Goal: Transaction & Acquisition: Purchase product/service

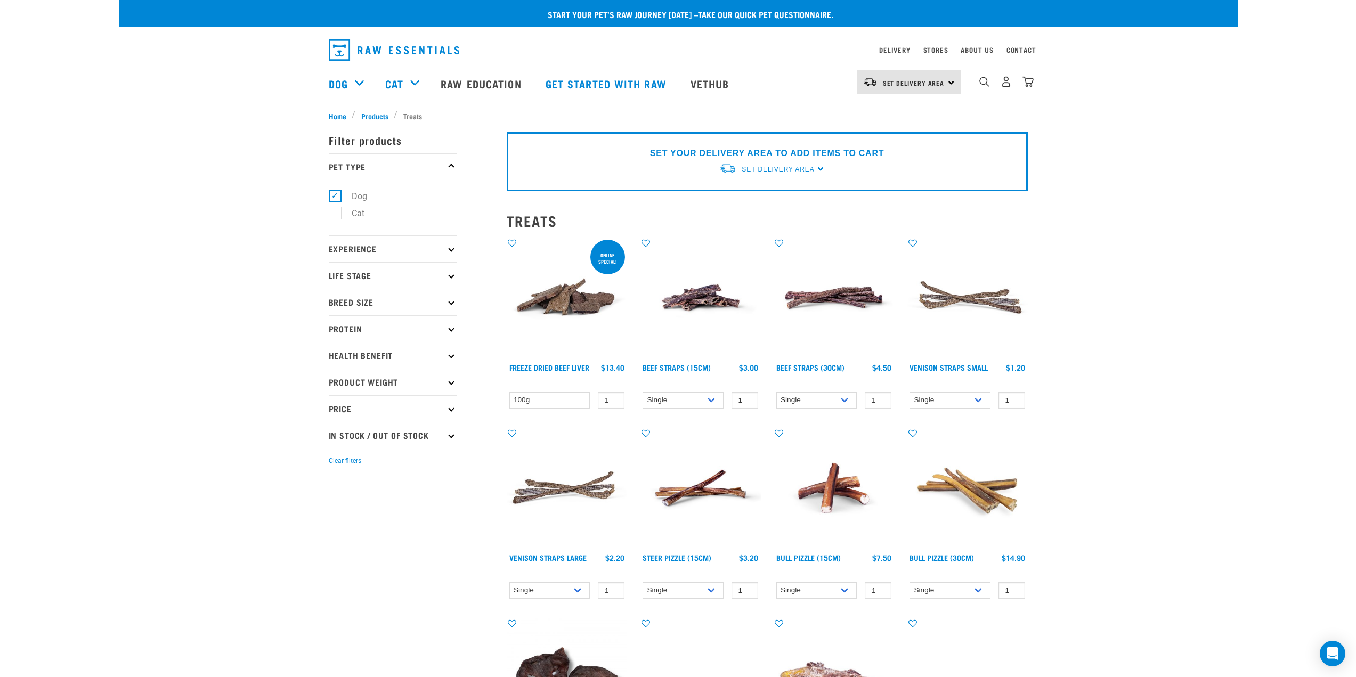
drag, startPoint x: 1006, startPoint y: 85, endPoint x: 998, endPoint y: 88, distance: 8.6
click at [952, 79] on div "Set Delivery Area North Island South Island" at bounding box center [909, 82] width 104 height 24
click at [893, 136] on link "[GEOGRAPHIC_DATA]" at bounding box center [908, 135] width 102 height 23
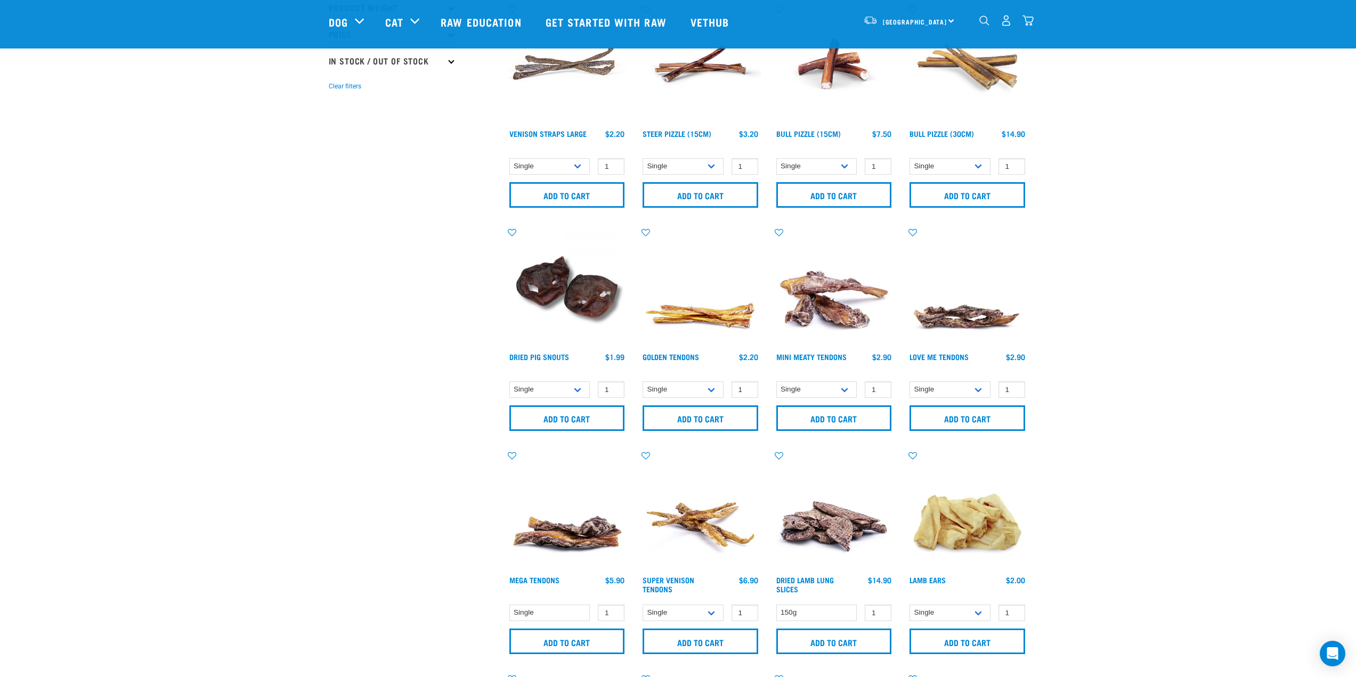
scroll to position [373, 0]
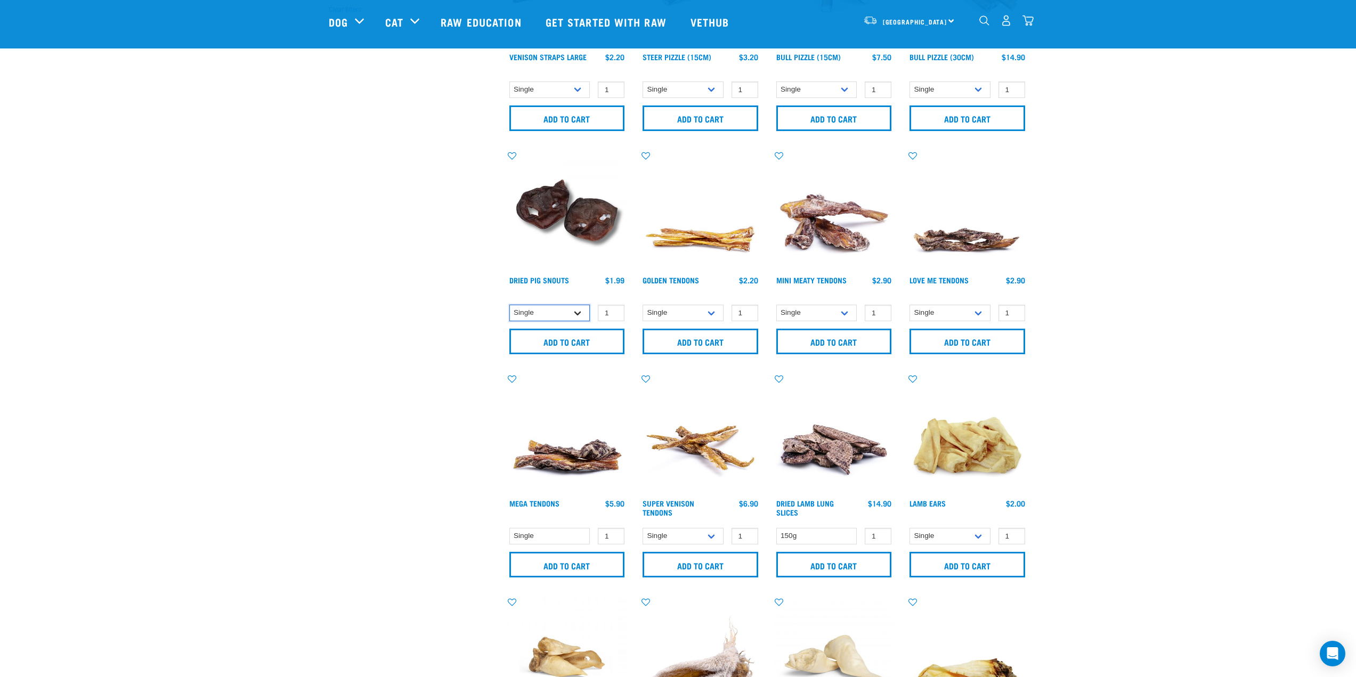
click at [555, 312] on select "Single 10 per pack 50 per pack" at bounding box center [549, 313] width 81 height 17
select select "443097"
click at [509, 305] on select "Single 10 per pack 50 per pack" at bounding box center [549, 313] width 81 height 17
click at [544, 317] on select "Single 10 per pack 50 per pack" at bounding box center [549, 313] width 81 height 17
click at [538, 308] on select "Single 10 per pack 50 per pack" at bounding box center [549, 313] width 81 height 17
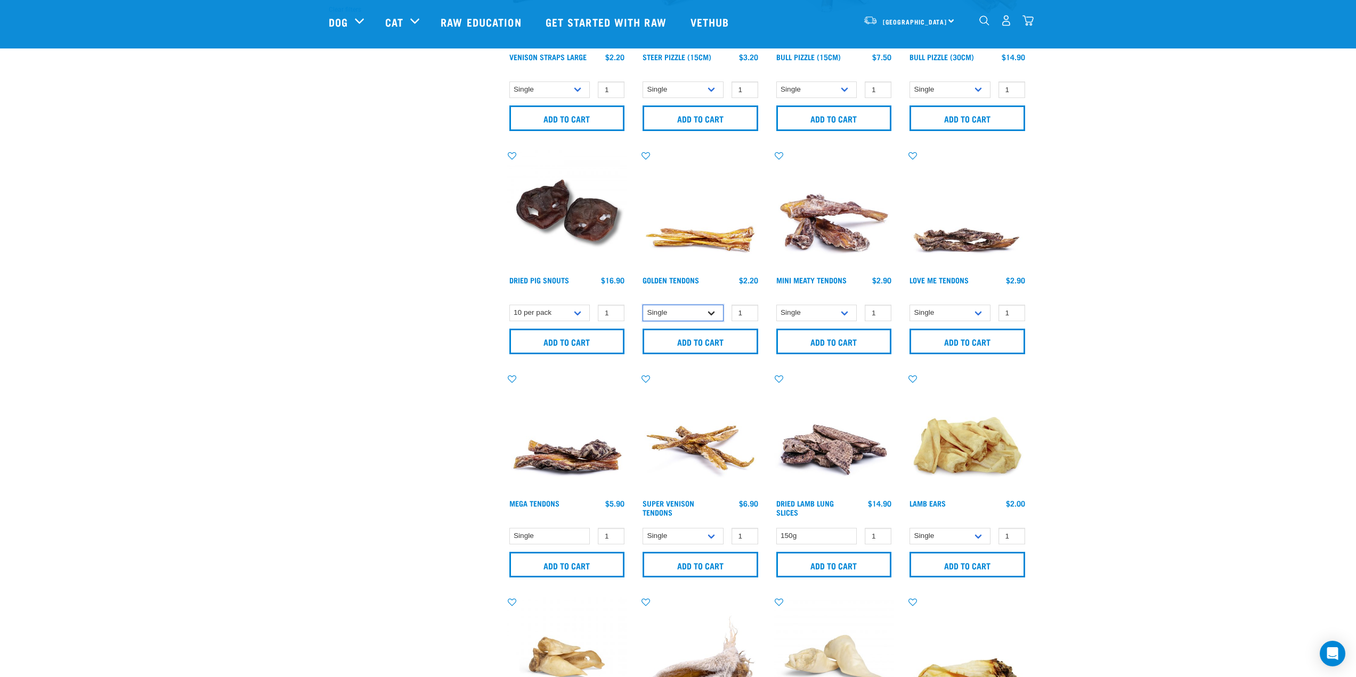
click at [677, 310] on select "Single 10 per pack 25 per pack" at bounding box center [683, 313] width 81 height 17
click at [643, 305] on select "Single 10 per pack 25 per pack" at bounding box center [683, 313] width 81 height 17
click at [675, 308] on select "Single 10 per pack 25 per pack" at bounding box center [683, 313] width 81 height 17
click at [643, 305] on select "Single 10 per pack 25 per pack" at bounding box center [683, 313] width 81 height 17
click at [672, 315] on select "Single 10 per pack 25 per pack" at bounding box center [683, 313] width 81 height 17
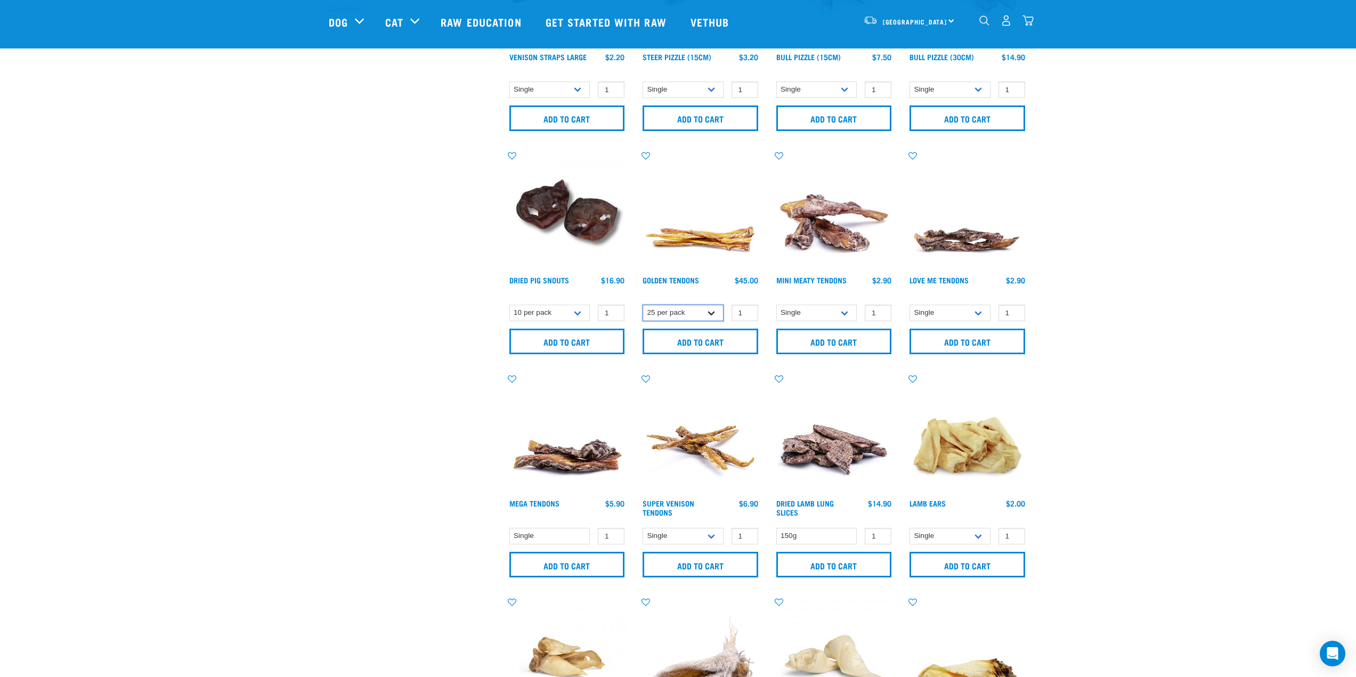
select select "682012"
click at [643, 305] on select "Single 10 per pack 25 per pack" at bounding box center [683, 313] width 81 height 17
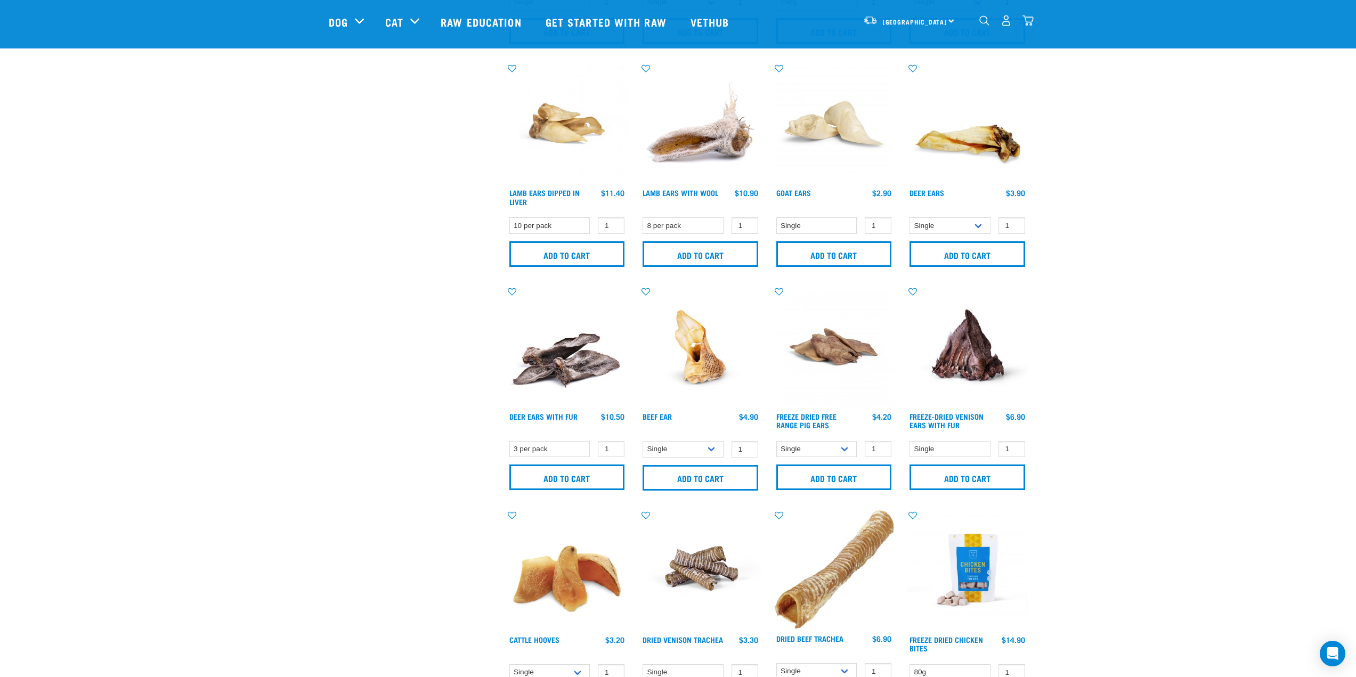
scroll to position [906, 0]
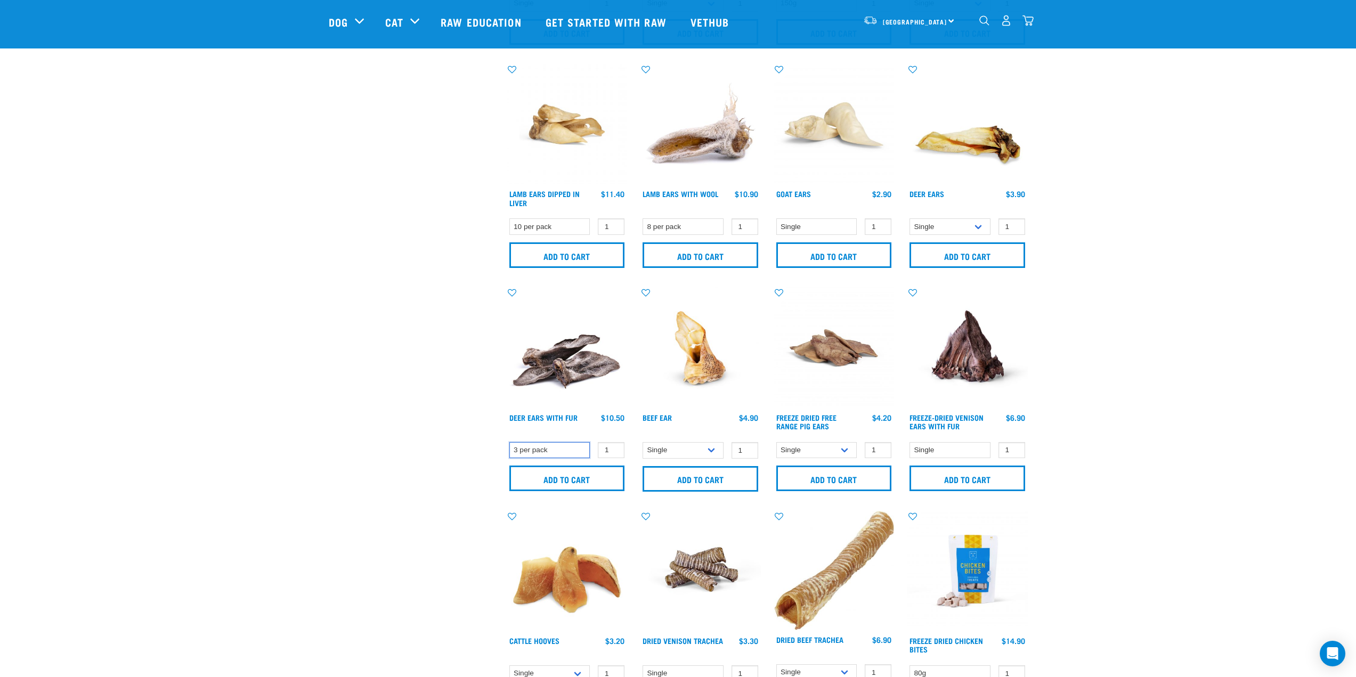
click at [554, 445] on select "3 per pack" at bounding box center [549, 450] width 81 height 17
click at [578, 476] on input "Add to cart" at bounding box center [567, 479] width 116 height 26
click at [828, 451] on select "Single 6 per pack 10 per pack" at bounding box center [816, 450] width 81 height 17
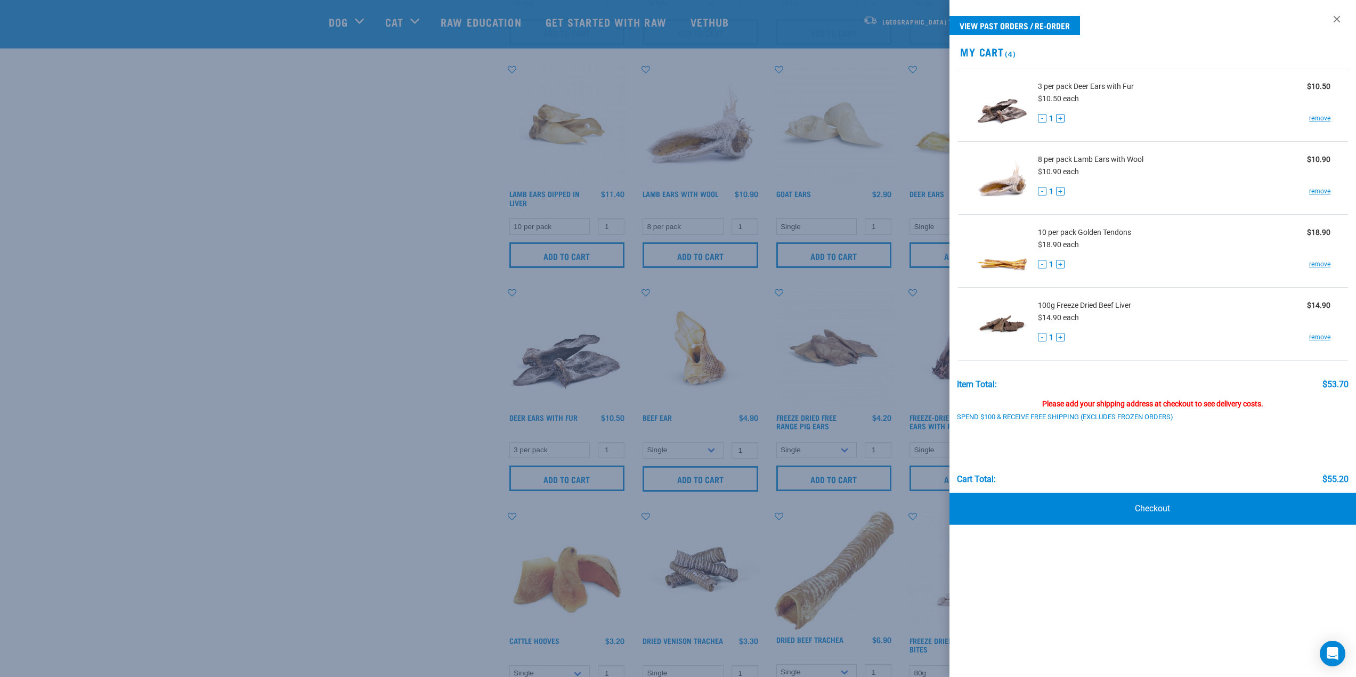
click at [336, 365] on div at bounding box center [678, 338] width 1356 height 677
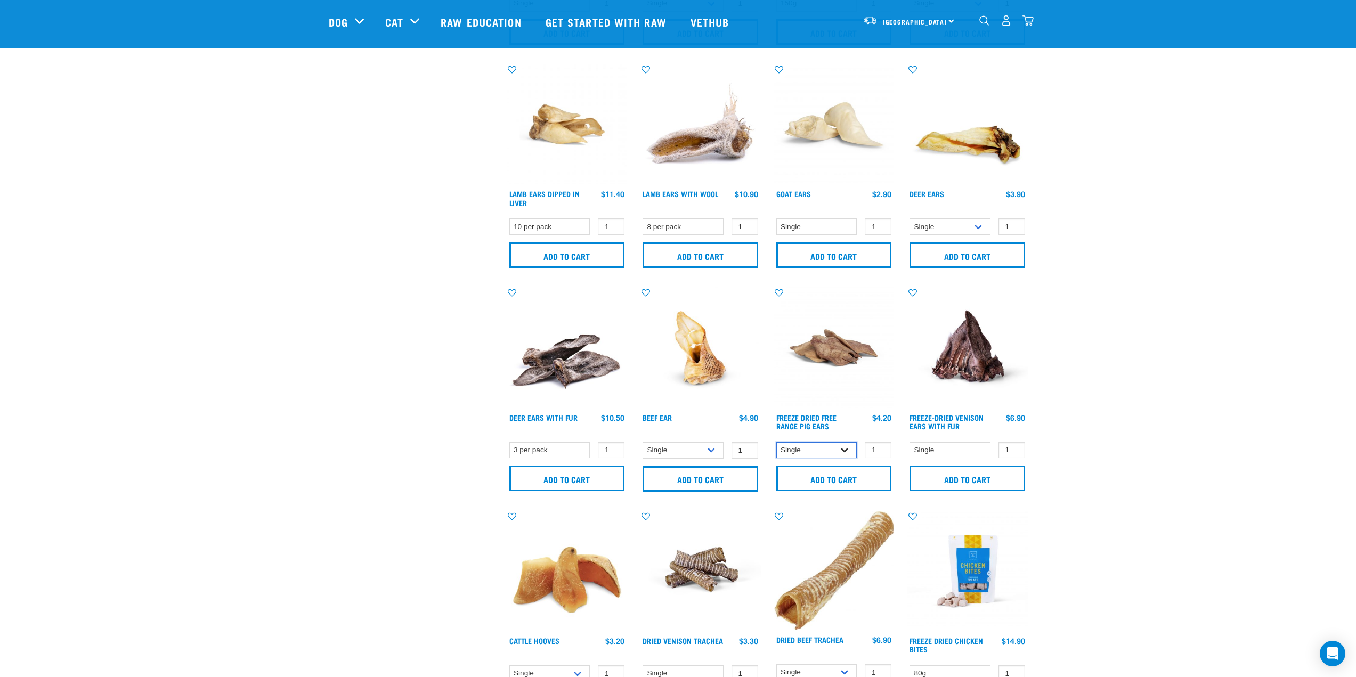
click at [824, 452] on select "Single 6 per pack 10 per pack" at bounding box center [816, 450] width 81 height 17
click at [776, 442] on select "Single 6 per pack 10 per pack" at bounding box center [816, 450] width 81 height 17
click at [819, 454] on select "Single 6 per pack 10 per pack" at bounding box center [816, 450] width 81 height 17
select select "32609"
click at [776, 442] on select "Single 6 per pack 10 per pack" at bounding box center [816, 450] width 81 height 17
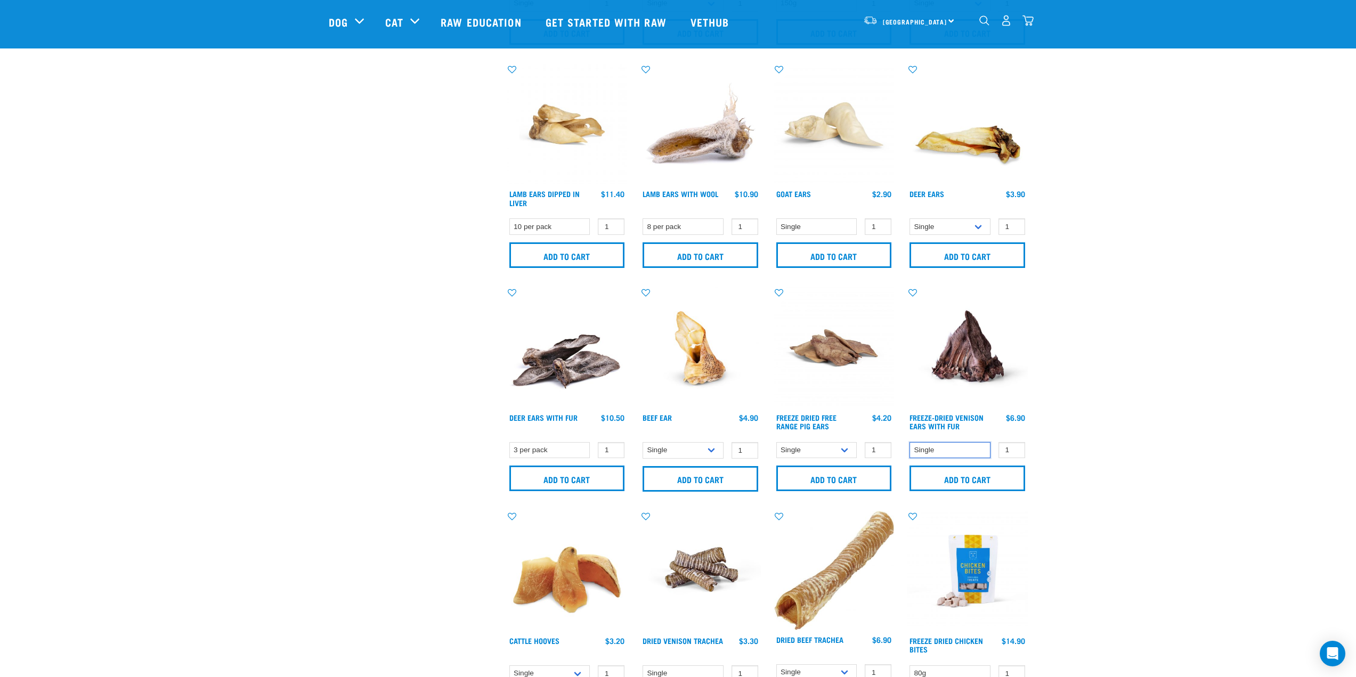
click at [950, 451] on select "Single" at bounding box center [949, 450] width 81 height 17
click at [952, 477] on input "Add to cart" at bounding box center [967, 479] width 116 height 26
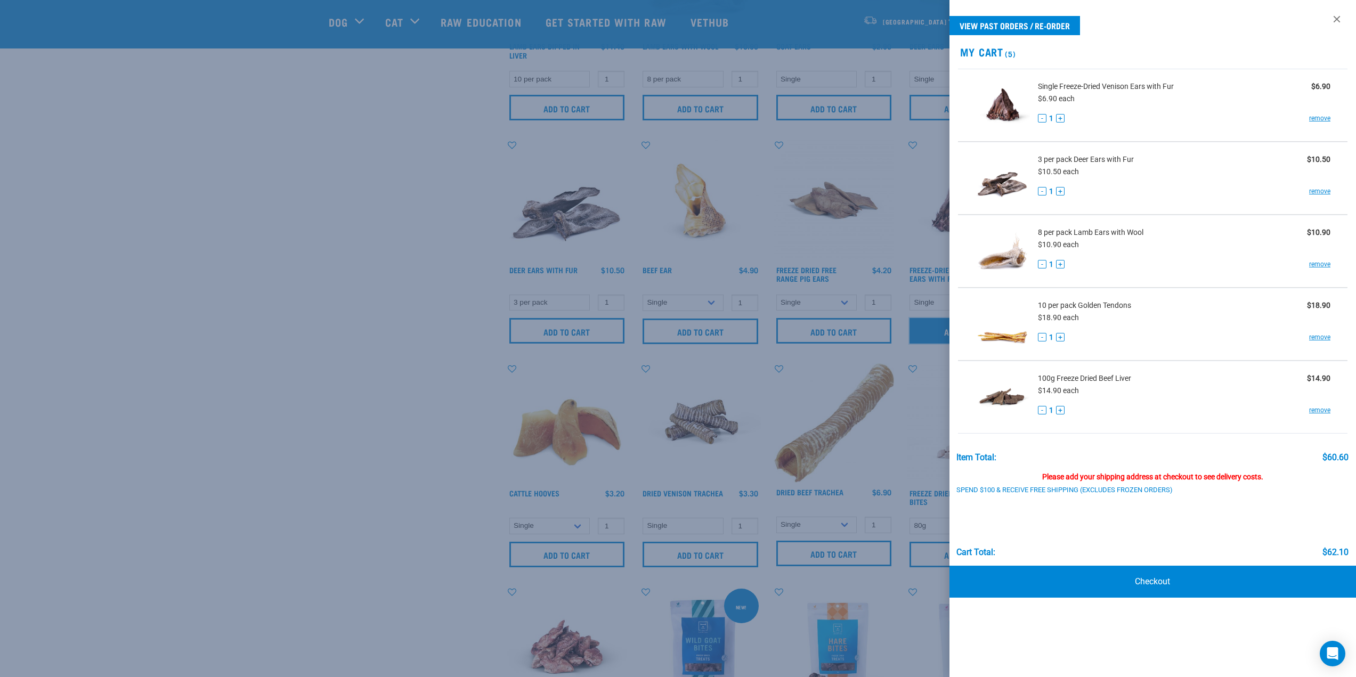
scroll to position [1066, 0]
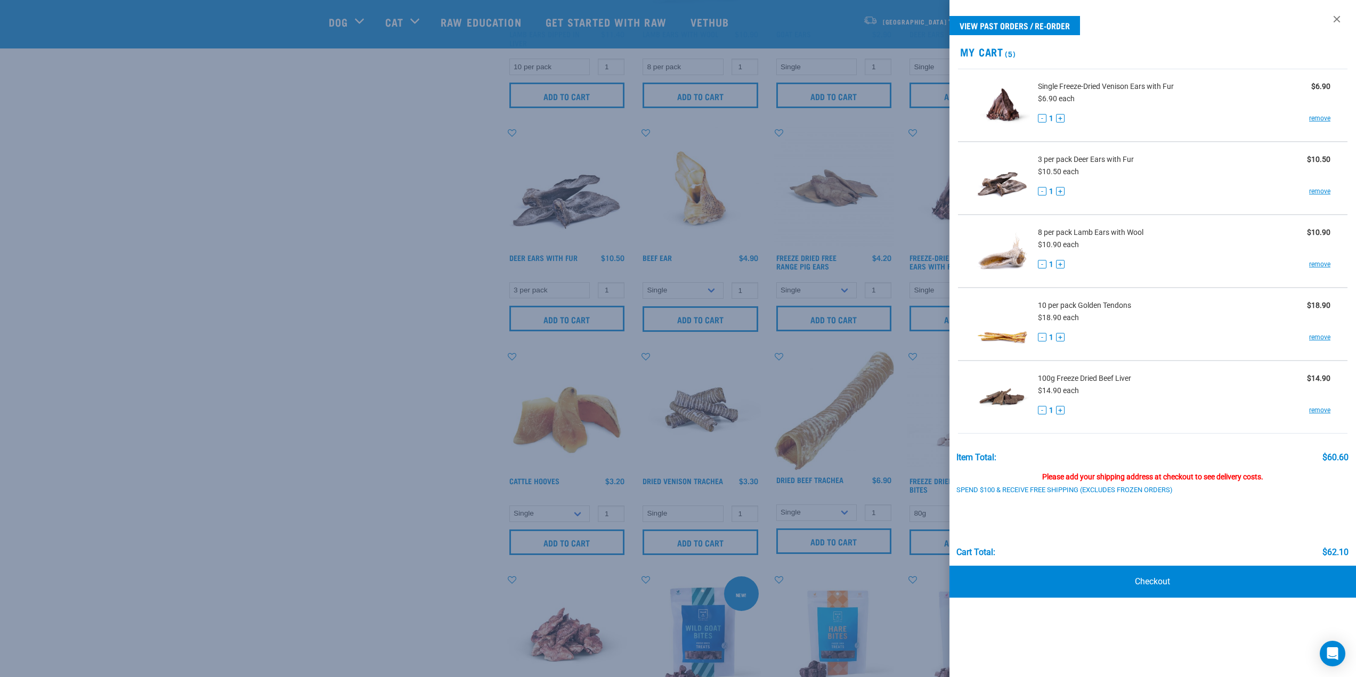
click at [450, 408] on div at bounding box center [678, 338] width 1356 height 677
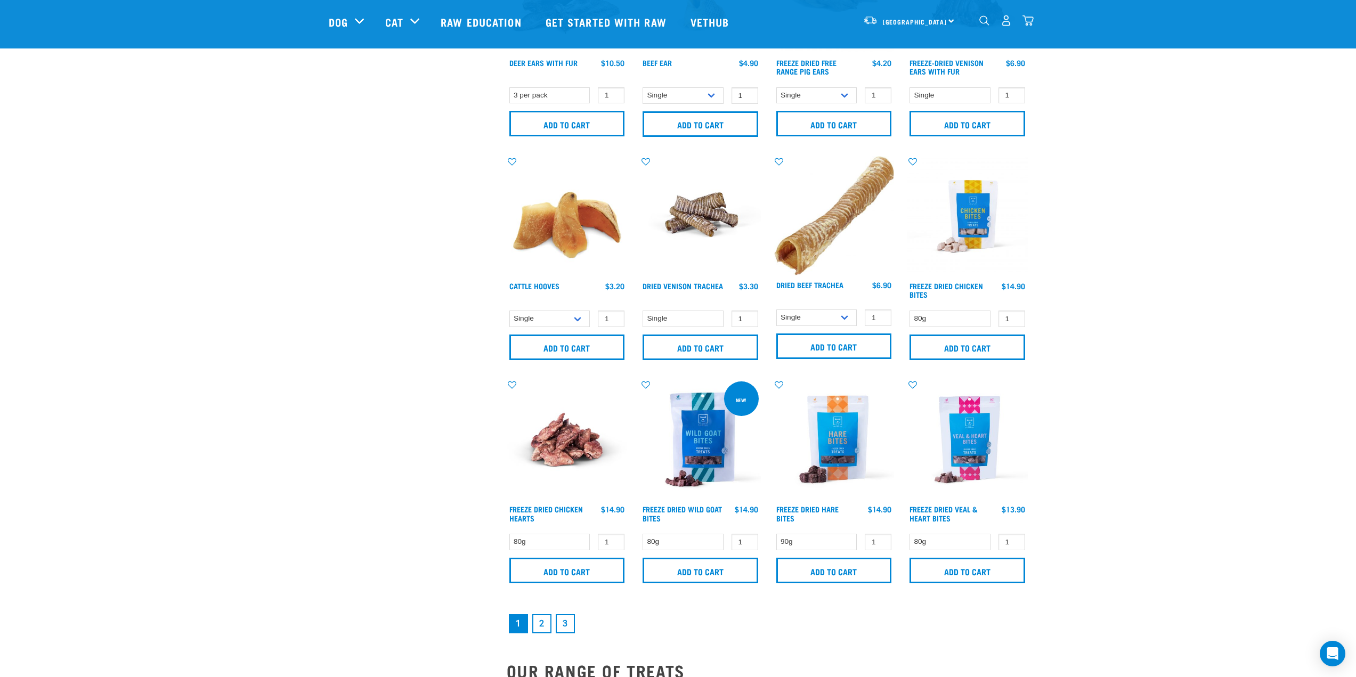
scroll to position [1279, 0]
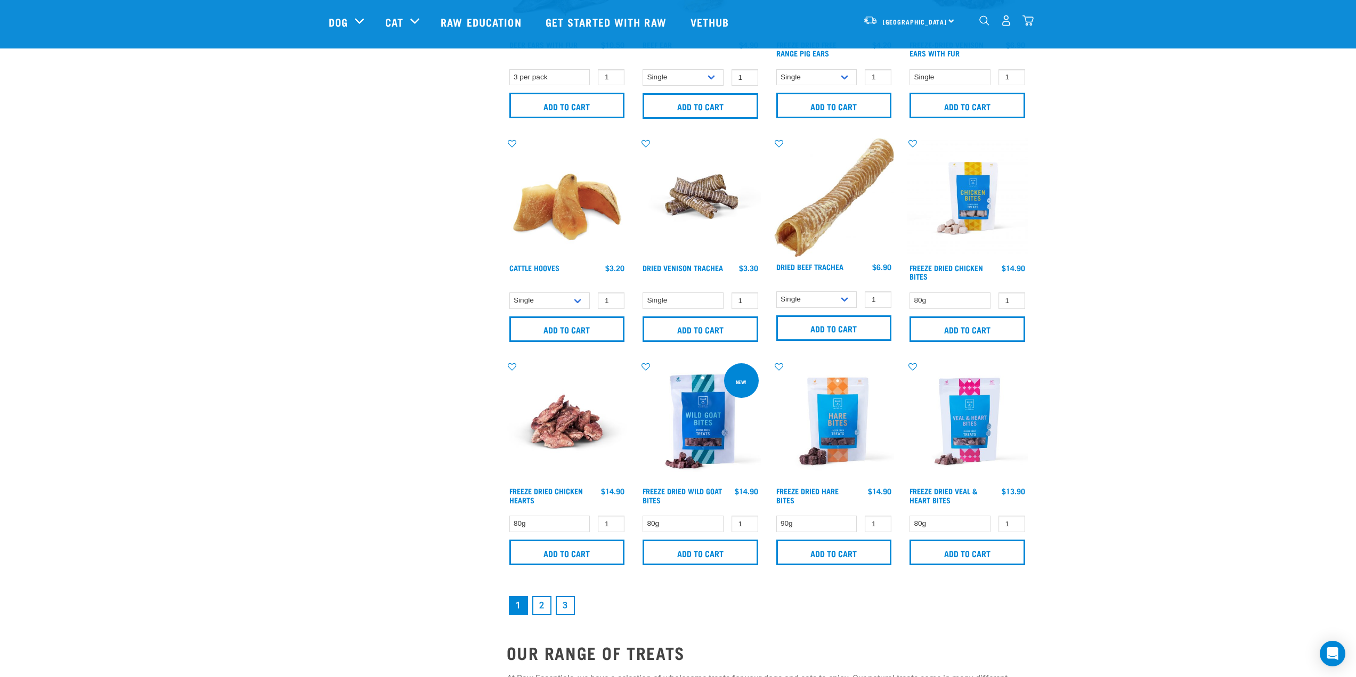
click at [538, 609] on link "2" at bounding box center [541, 605] width 19 height 19
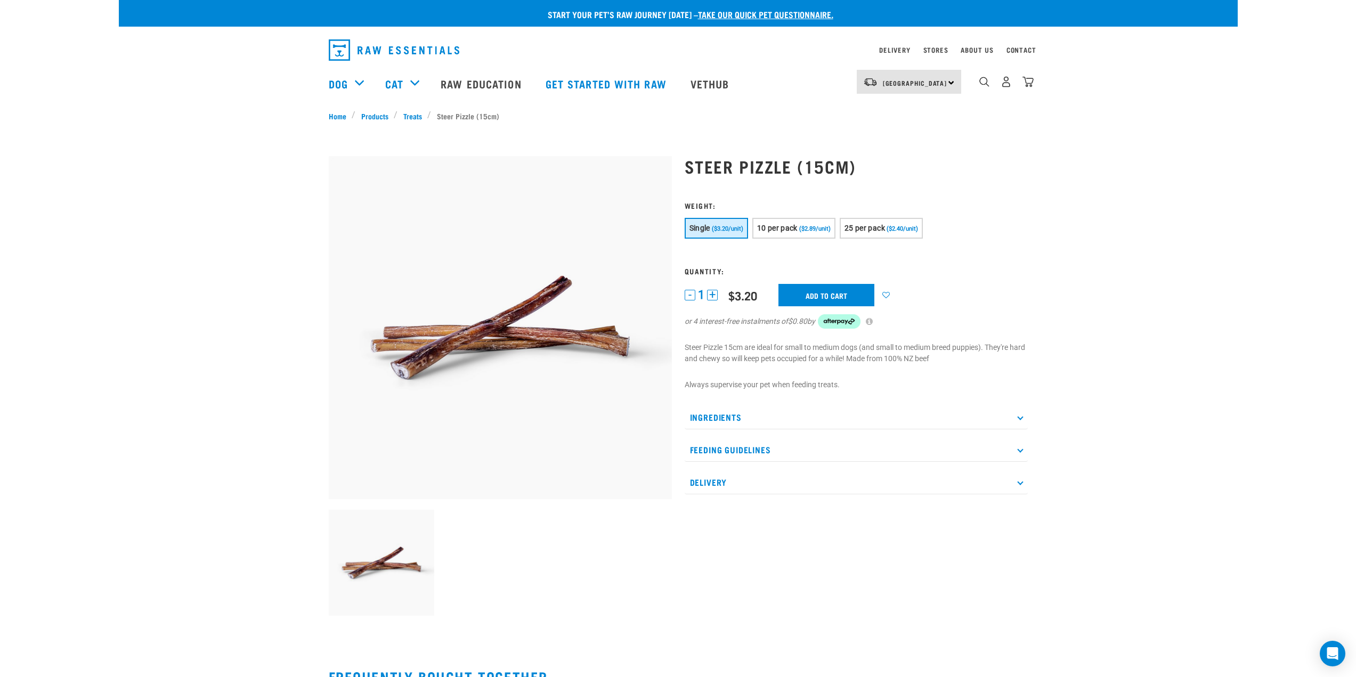
click at [765, 412] on p "Ingredients" at bounding box center [856, 417] width 343 height 24
click at [755, 413] on p "Ingredients" at bounding box center [856, 417] width 343 height 24
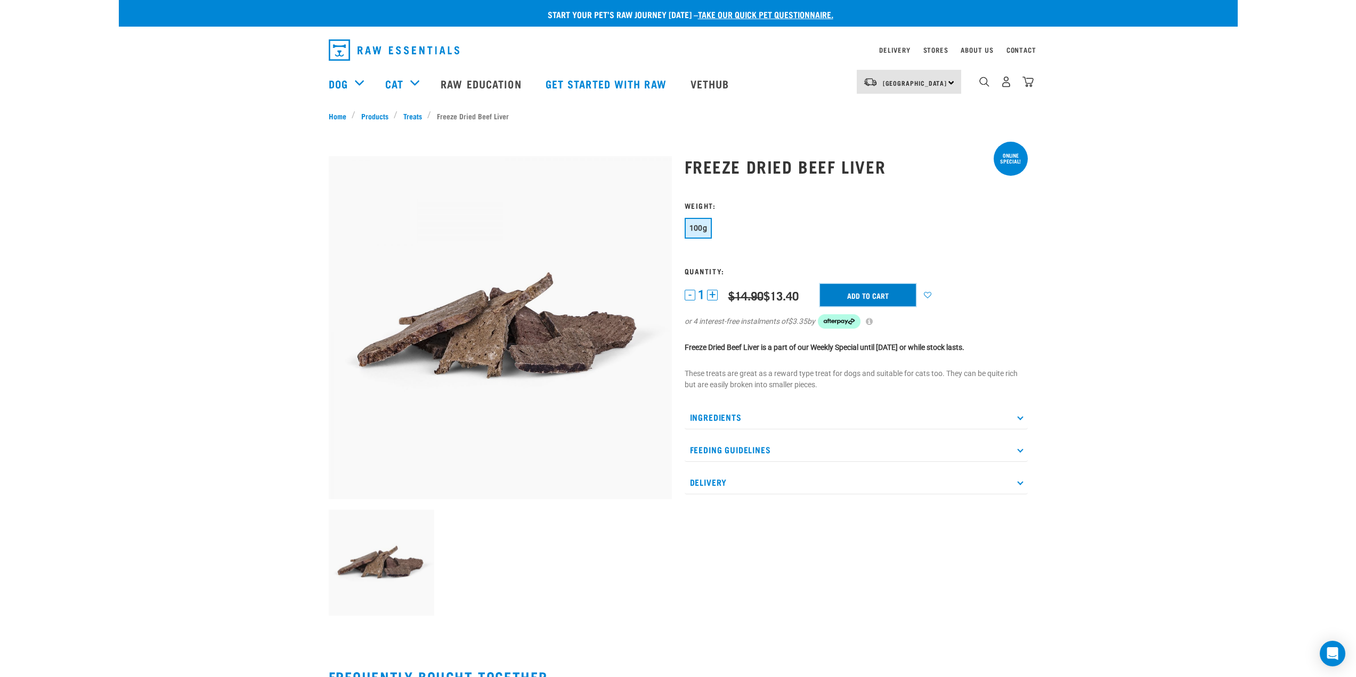
click at [845, 296] on input "Add to cart" at bounding box center [868, 295] width 96 height 22
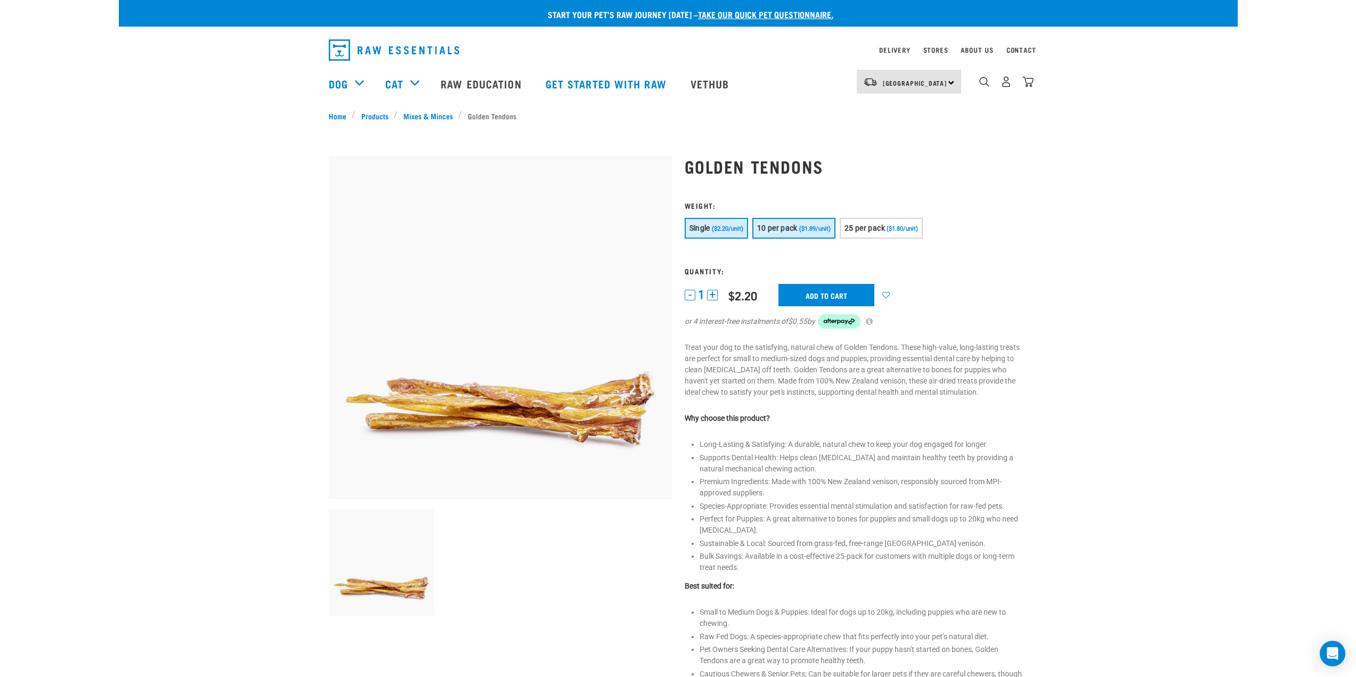
click at [793, 232] on span "10 per pack" at bounding box center [777, 228] width 40 height 9
click at [815, 296] on input "Add to cart" at bounding box center [833, 295] width 96 height 22
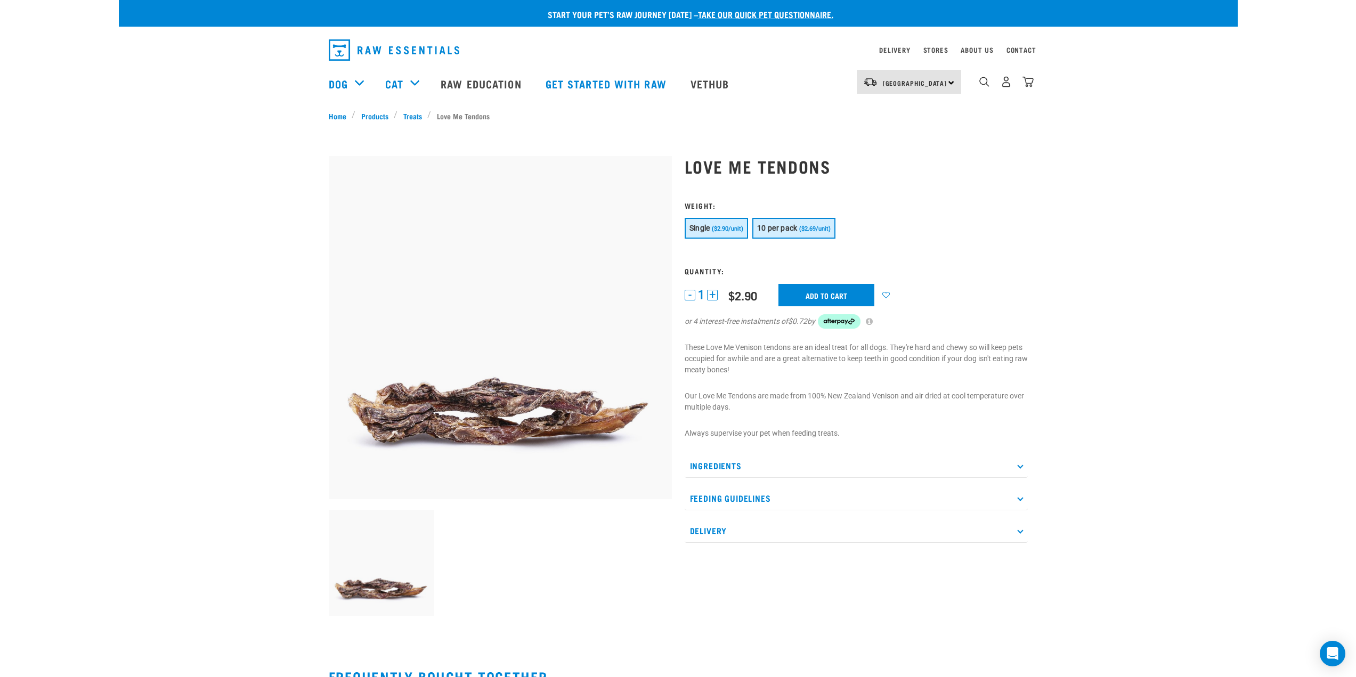
click at [793, 235] on button "10 per pack ($2.69/unit)" at bounding box center [793, 228] width 83 height 21
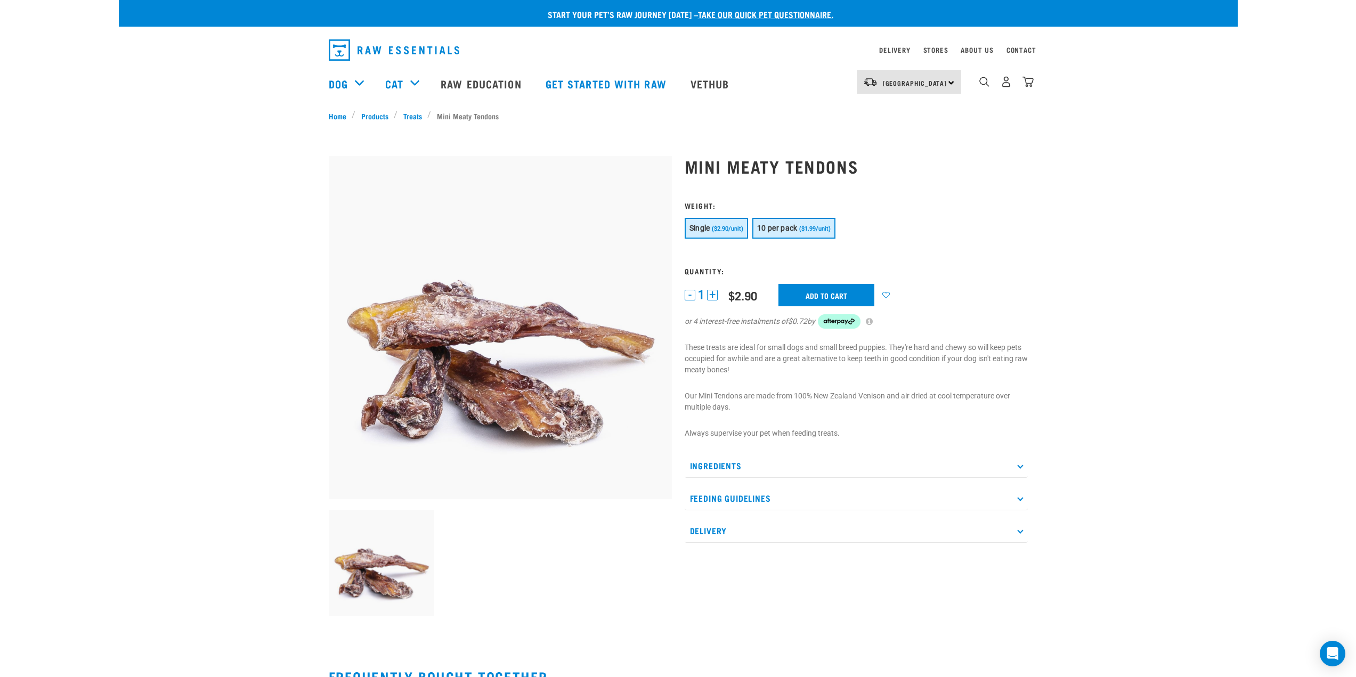
click at [772, 232] on span "10 per pack" at bounding box center [777, 228] width 40 height 9
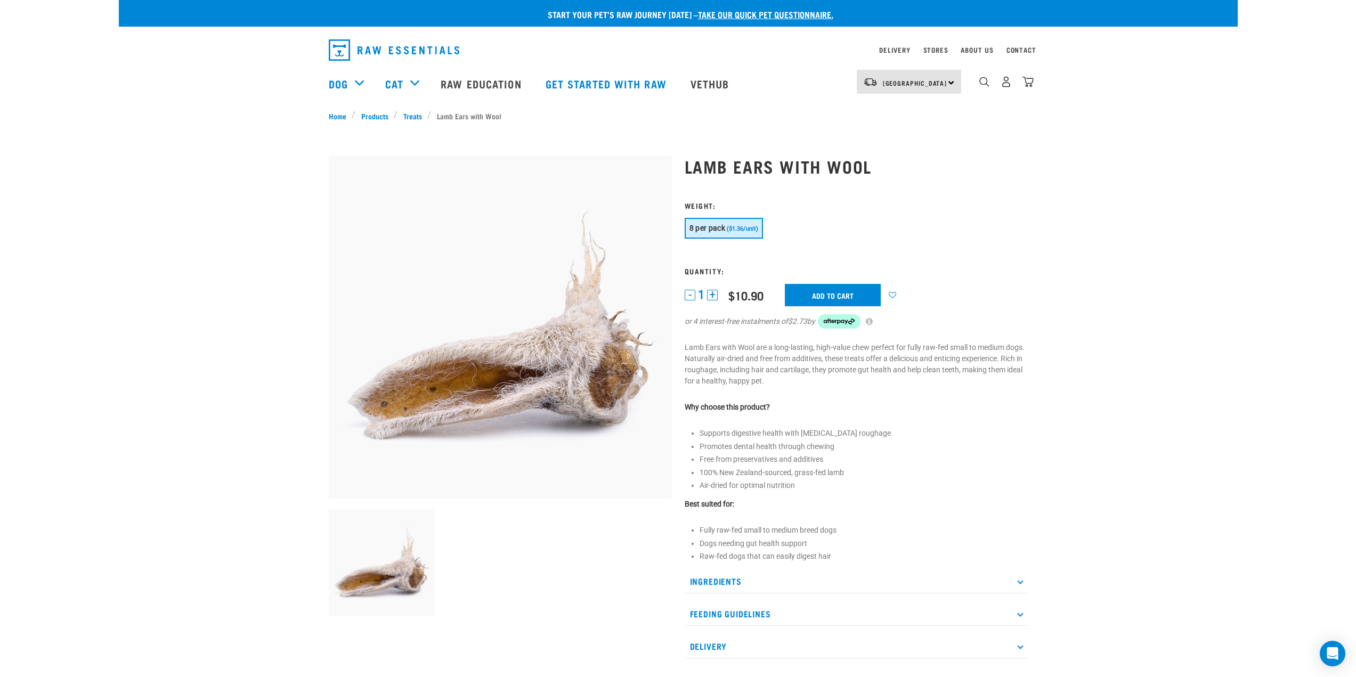
click at [719, 229] on span "8 per pack" at bounding box center [707, 228] width 36 height 9
click at [818, 296] on input "Add to cart" at bounding box center [833, 295] width 96 height 22
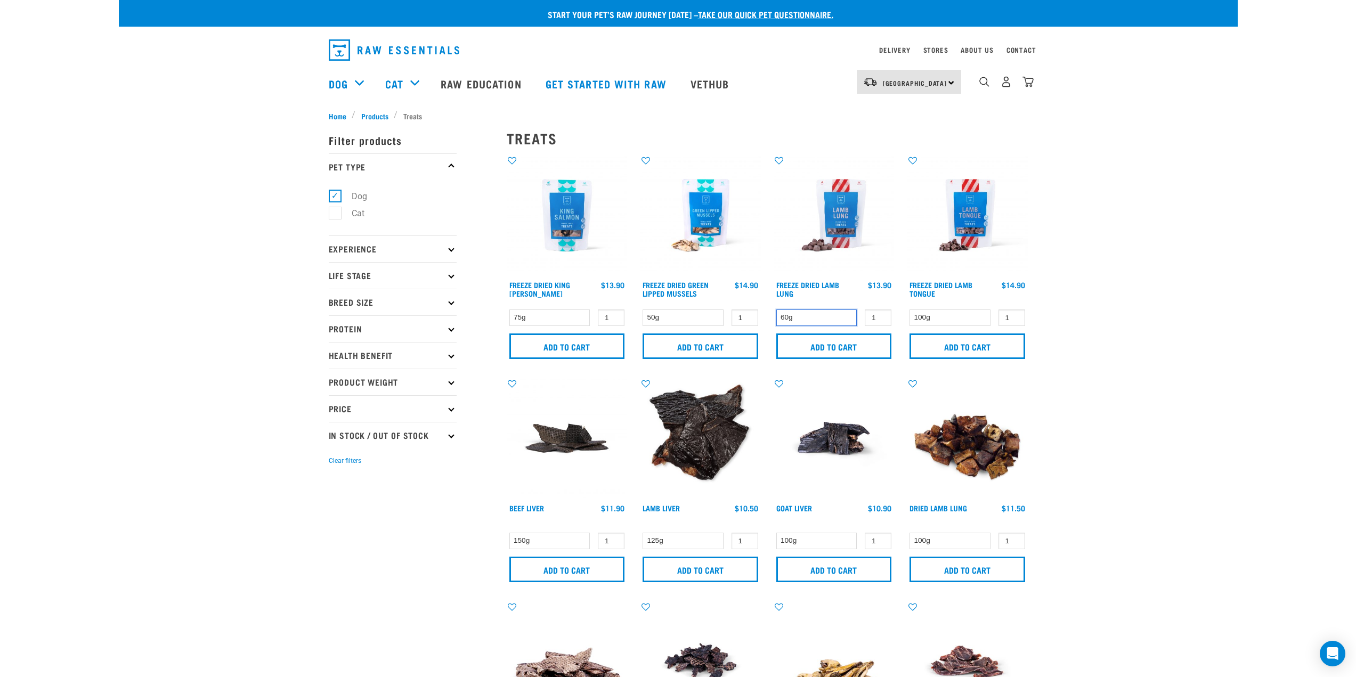
click at [818, 319] on select "60g" at bounding box center [816, 318] width 81 height 17
click at [818, 318] on select "60g" at bounding box center [816, 318] width 81 height 17
click at [850, 346] on input "Add to cart" at bounding box center [834, 347] width 116 height 26
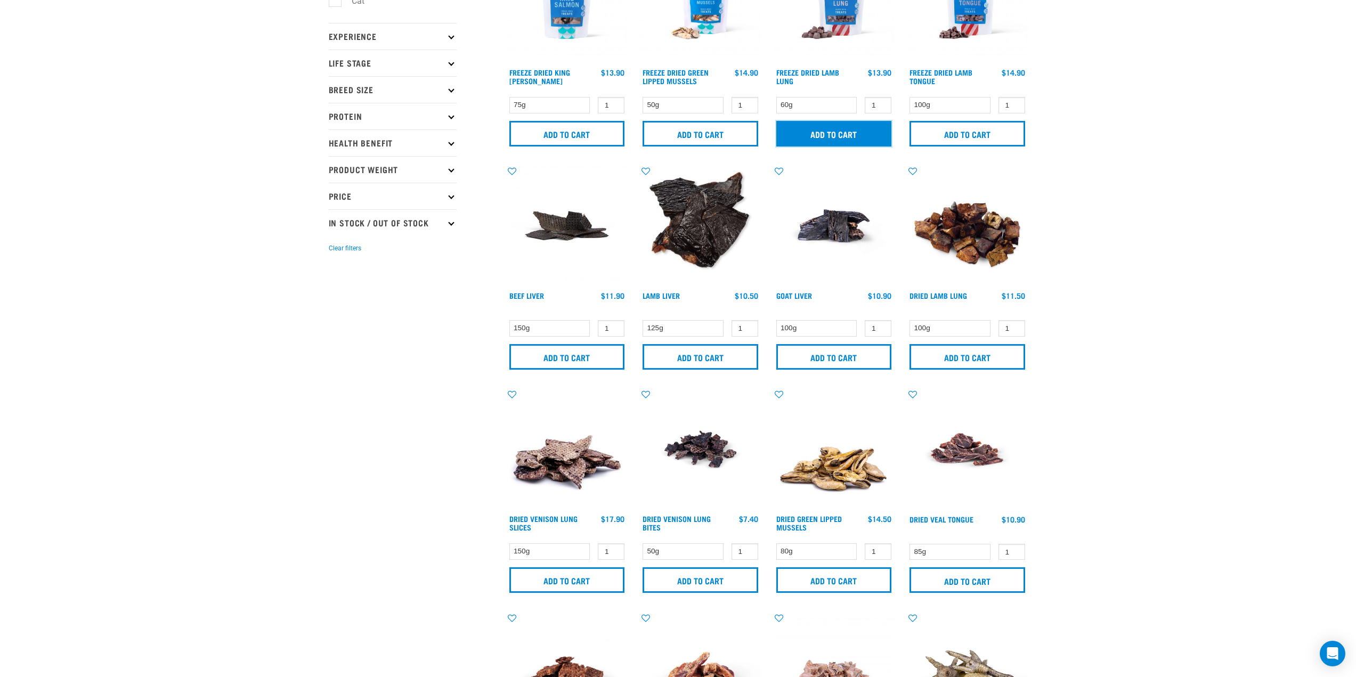
scroll to position [213, 0]
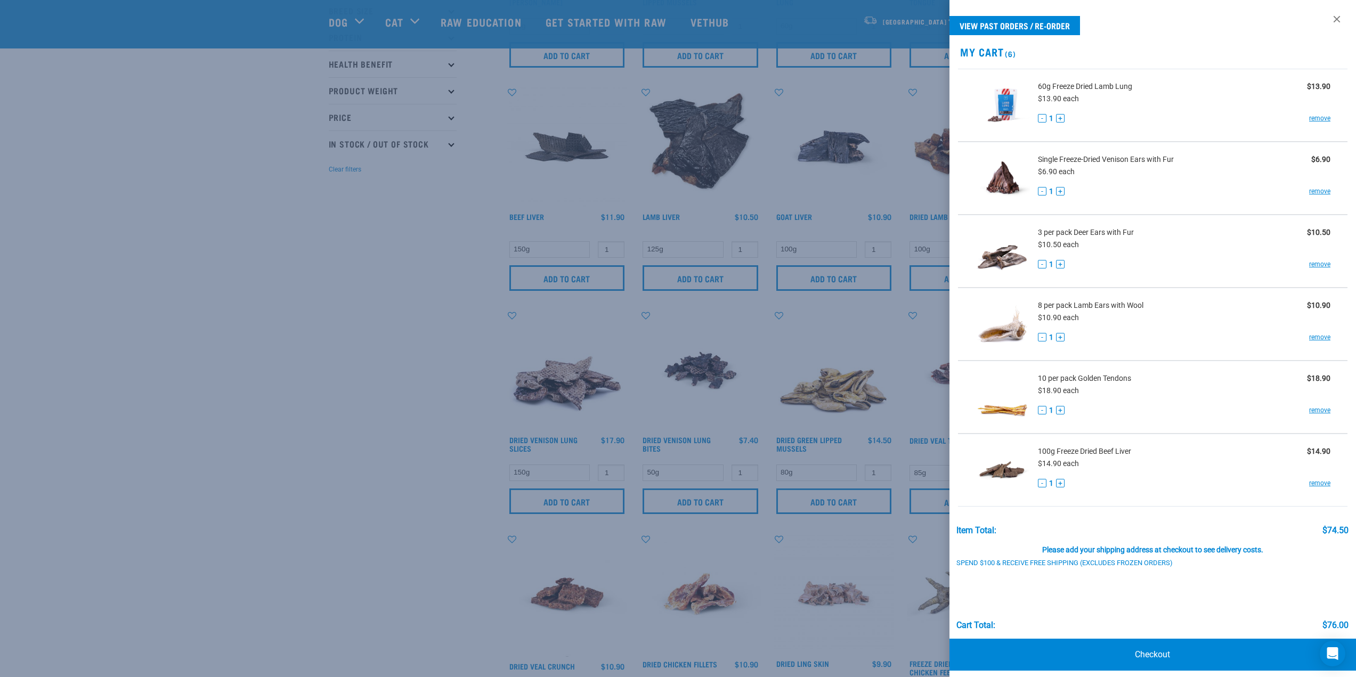
click at [368, 476] on div at bounding box center [678, 338] width 1356 height 677
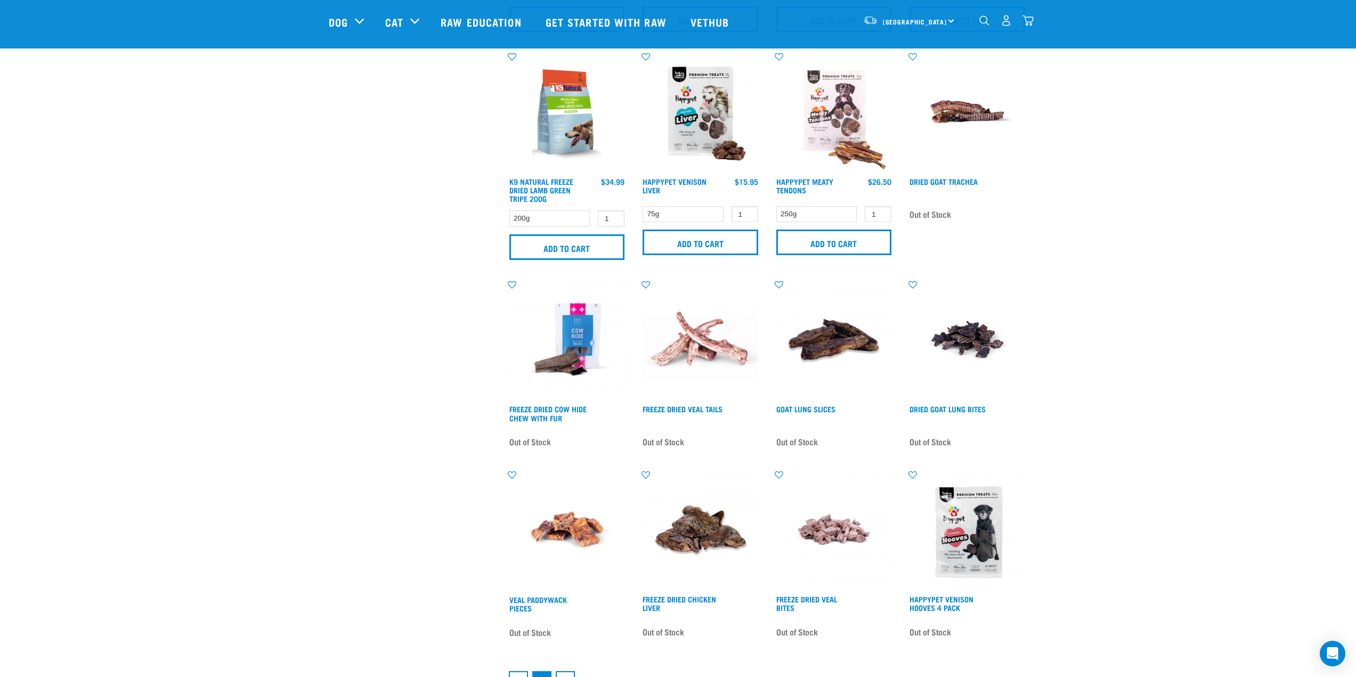
scroll to position [1332, 0]
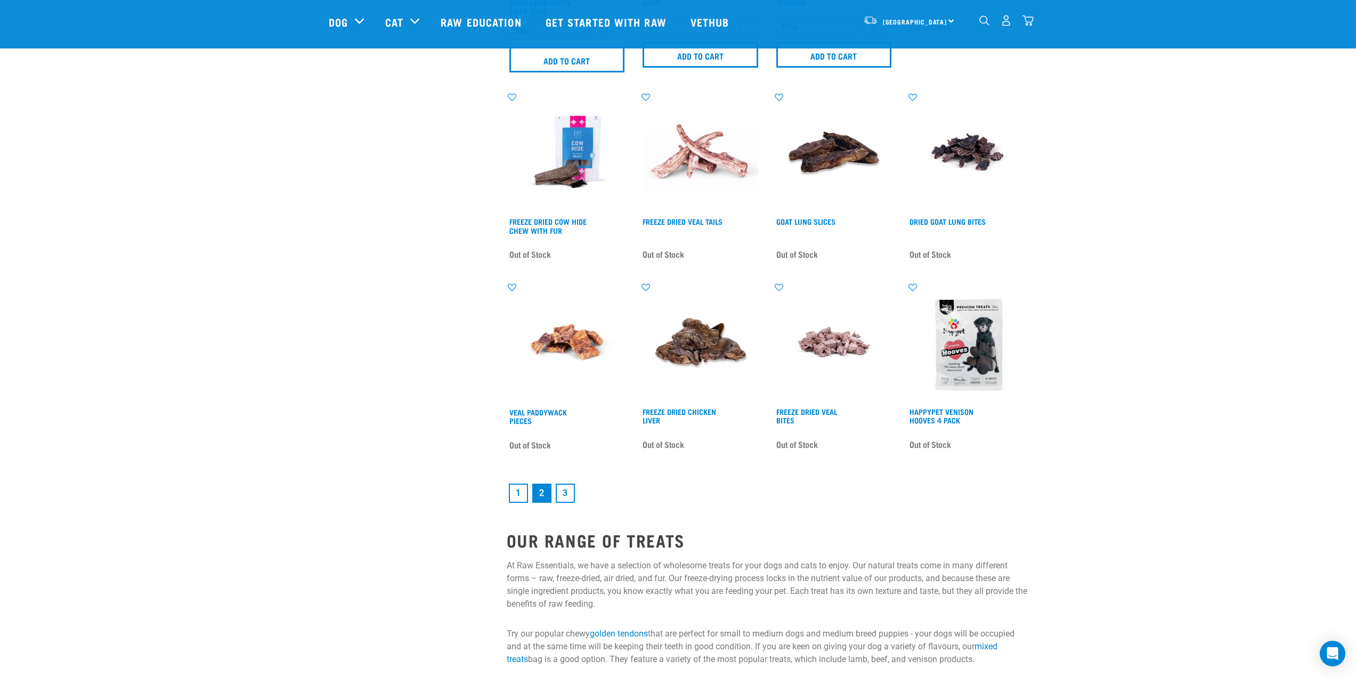
click at [574, 499] on link "3" at bounding box center [565, 493] width 19 height 19
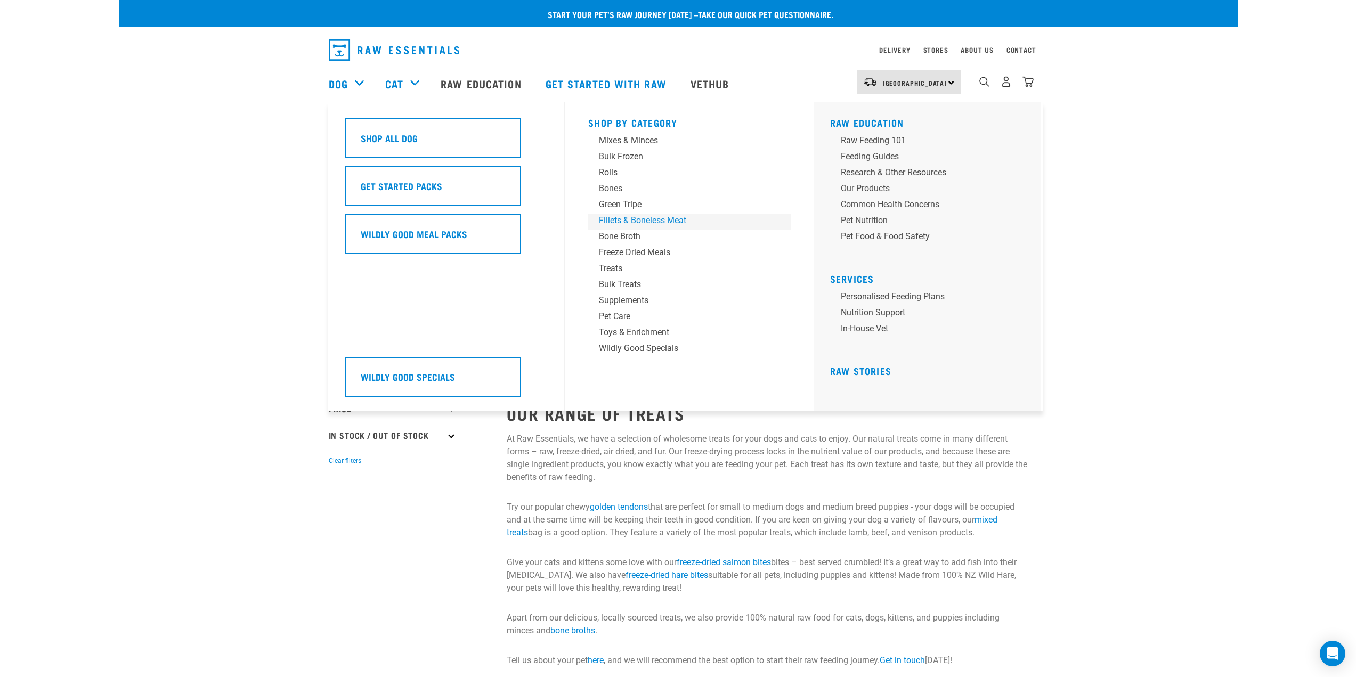
click at [630, 218] on div "Fillets & Boneless Meat" at bounding box center [682, 220] width 166 height 13
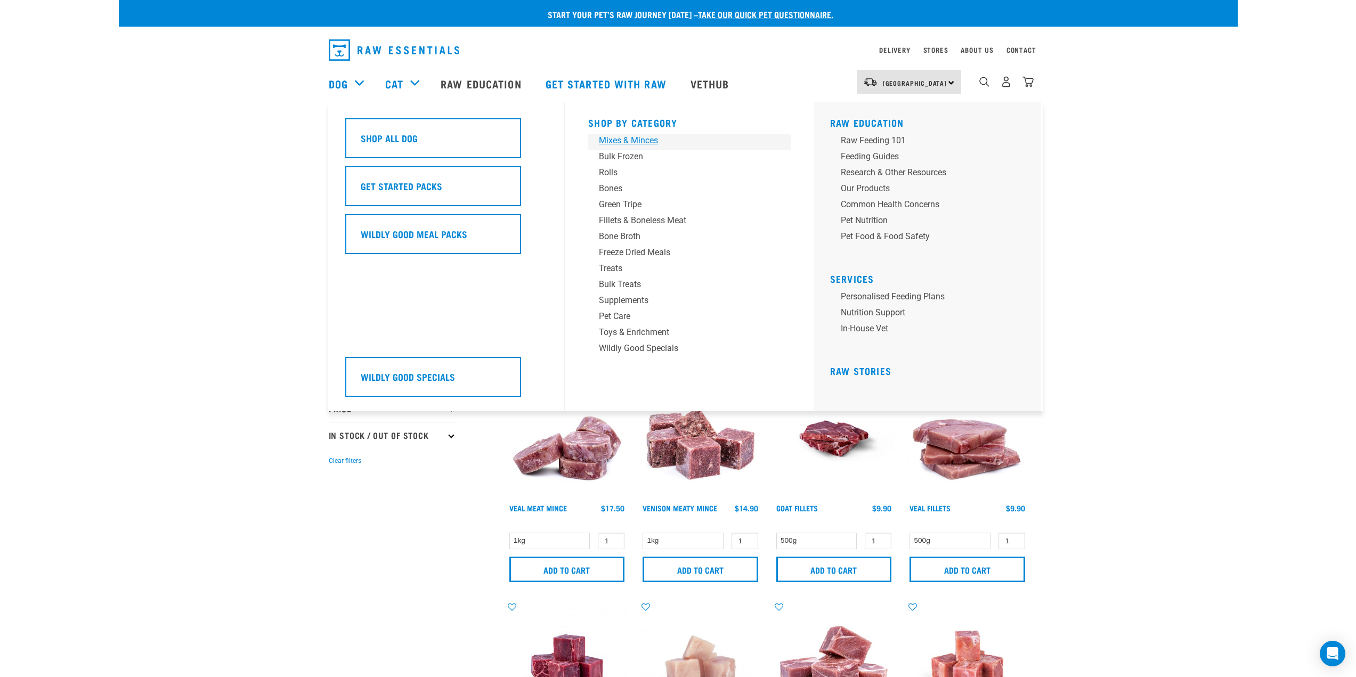
click at [626, 147] on link "Mixes & Minces" at bounding box center [689, 142] width 202 height 16
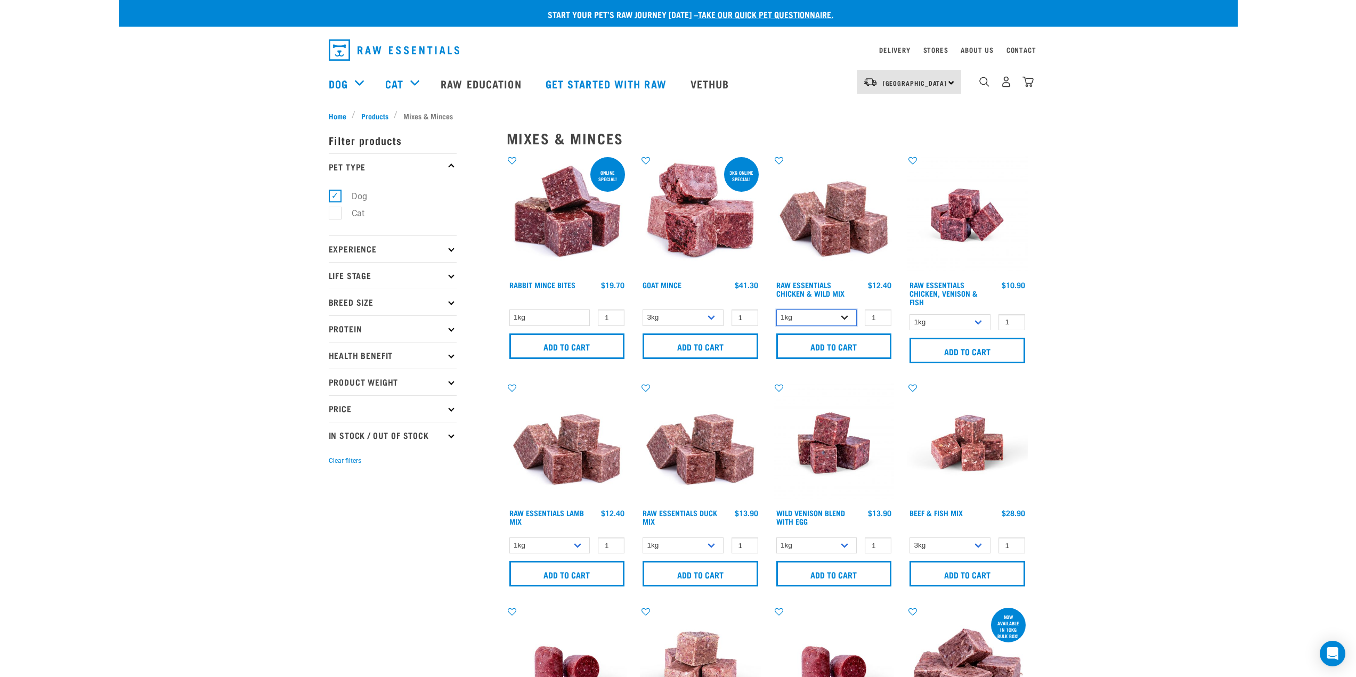
click at [812, 321] on select "1kg 3kg Bulk (20kg)" at bounding box center [816, 318] width 81 height 17
select select "709"
click at [776, 310] on select "1kg 3kg Bulk (20kg)" at bounding box center [816, 318] width 81 height 17
click at [814, 348] on input "Add to cart" at bounding box center [834, 347] width 116 height 26
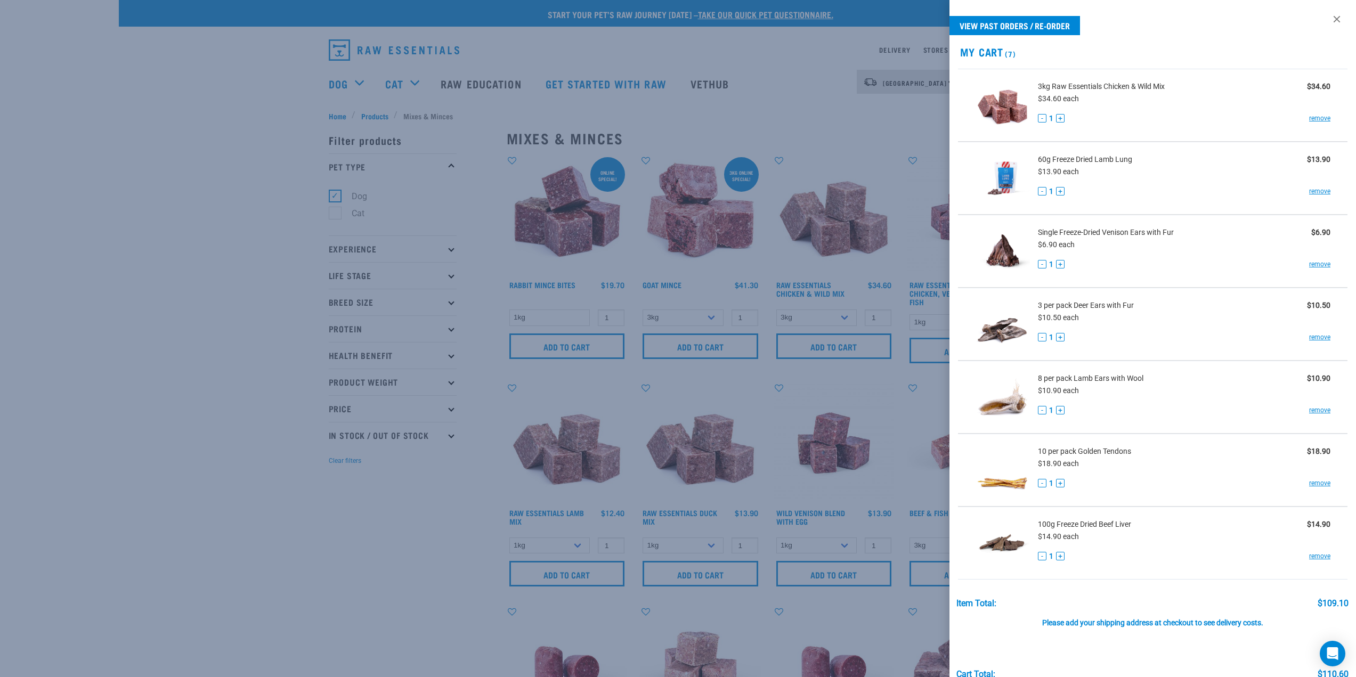
click at [382, 531] on div at bounding box center [678, 338] width 1356 height 677
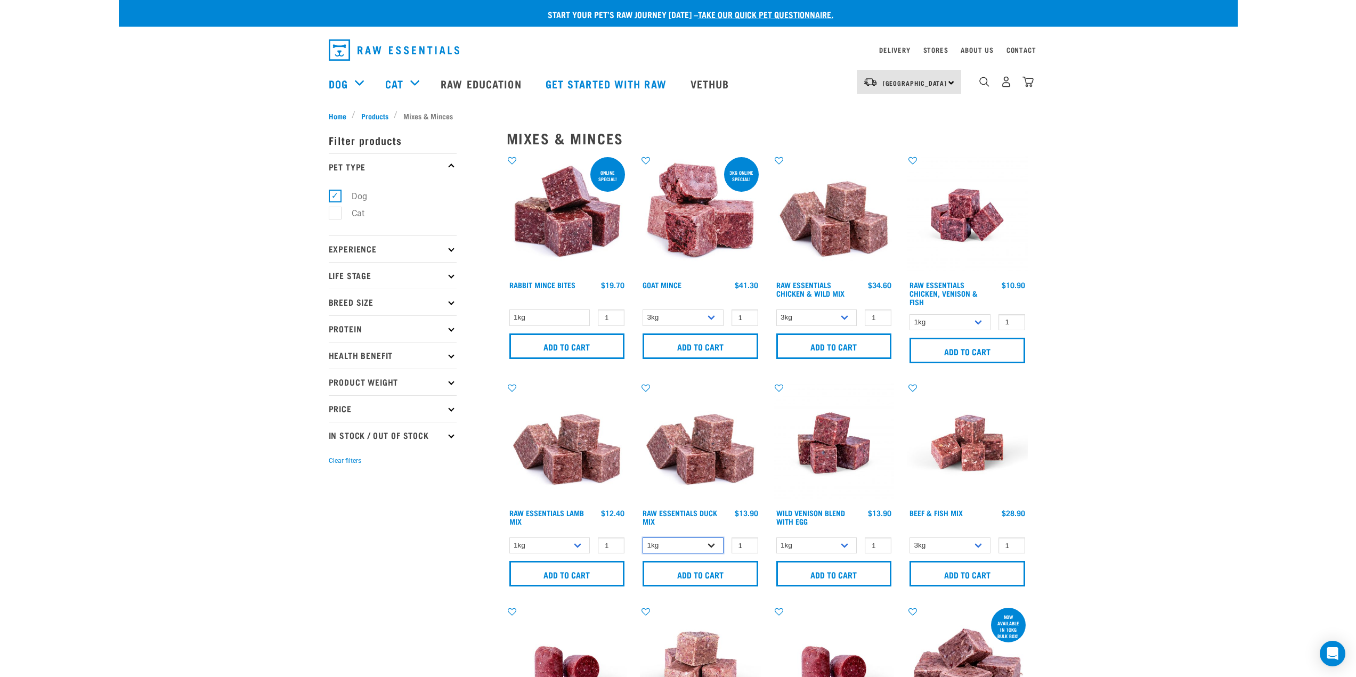
click at [688, 541] on select "1kg 3kg" at bounding box center [683, 546] width 81 height 17
select select "442098"
click at [643, 538] on select "1kg 3kg" at bounding box center [683, 546] width 81 height 17
click at [680, 573] on input "Add to cart" at bounding box center [701, 574] width 116 height 26
click at [557, 545] on select "1kg 3kg" at bounding box center [549, 546] width 81 height 17
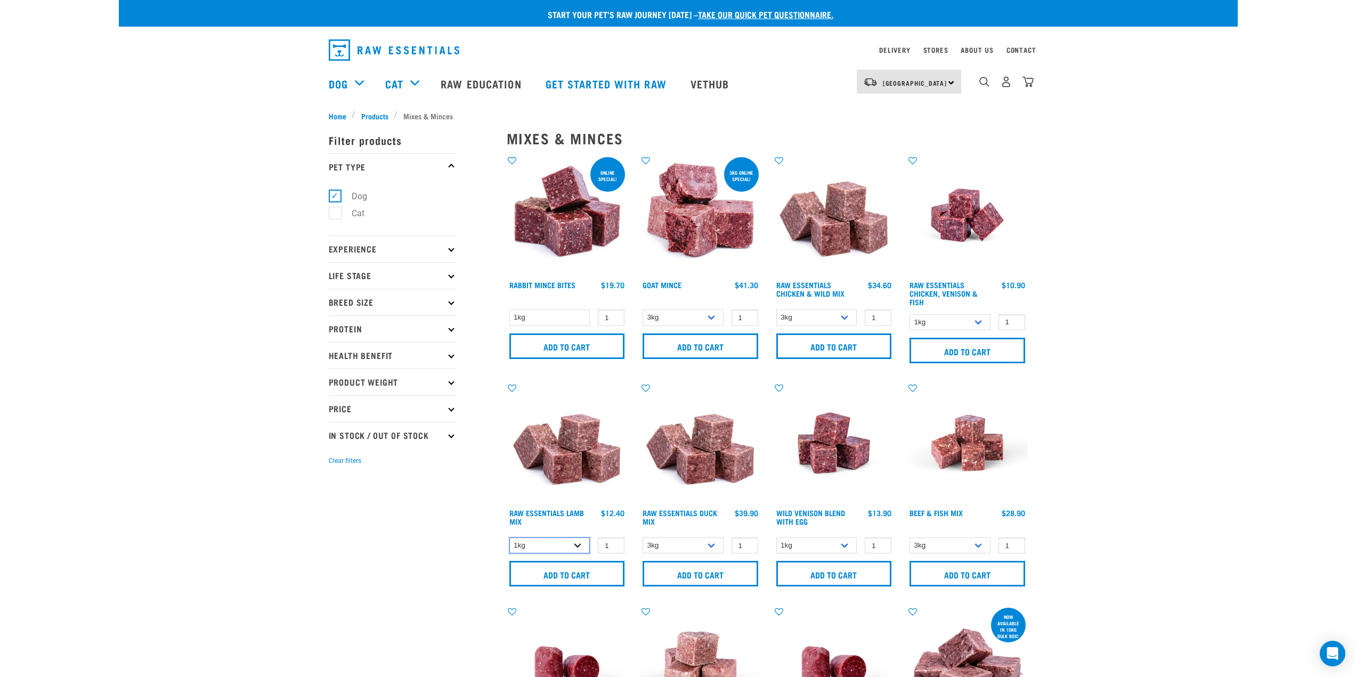
select select "24"
click at [509, 538] on select "1kg 3kg" at bounding box center [549, 546] width 81 height 17
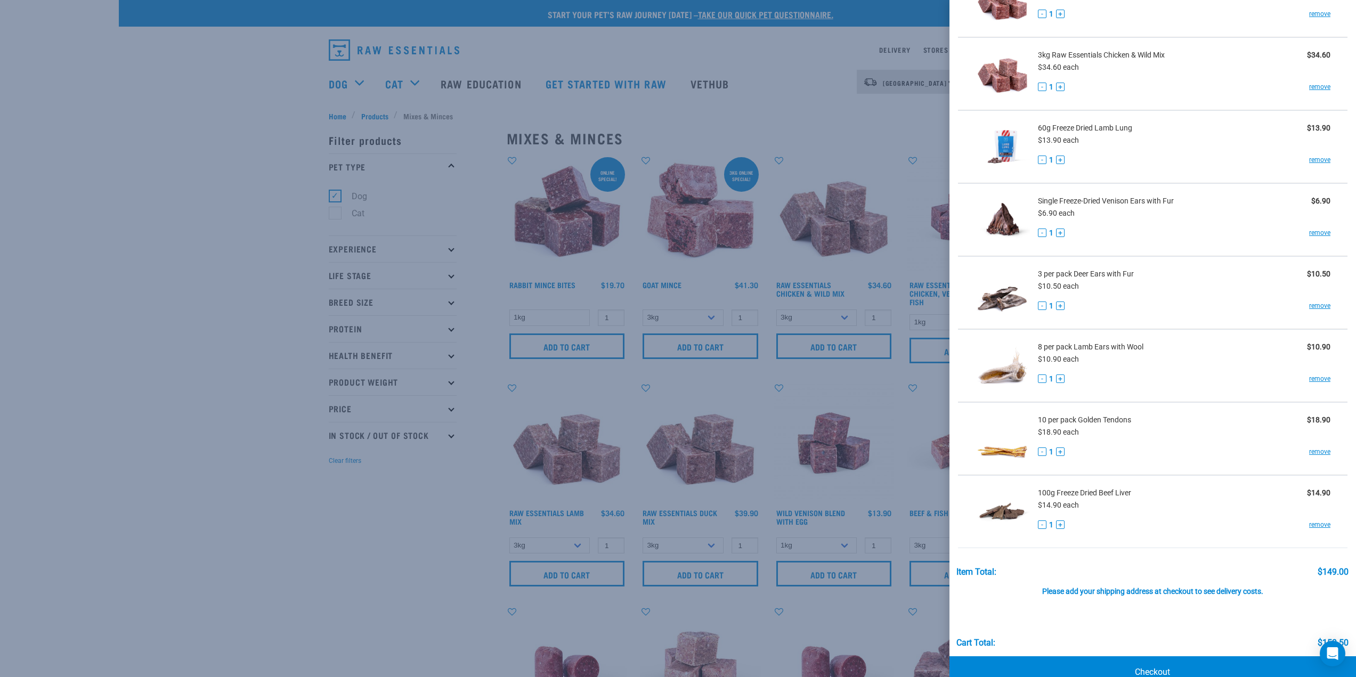
scroll to position [128, 0]
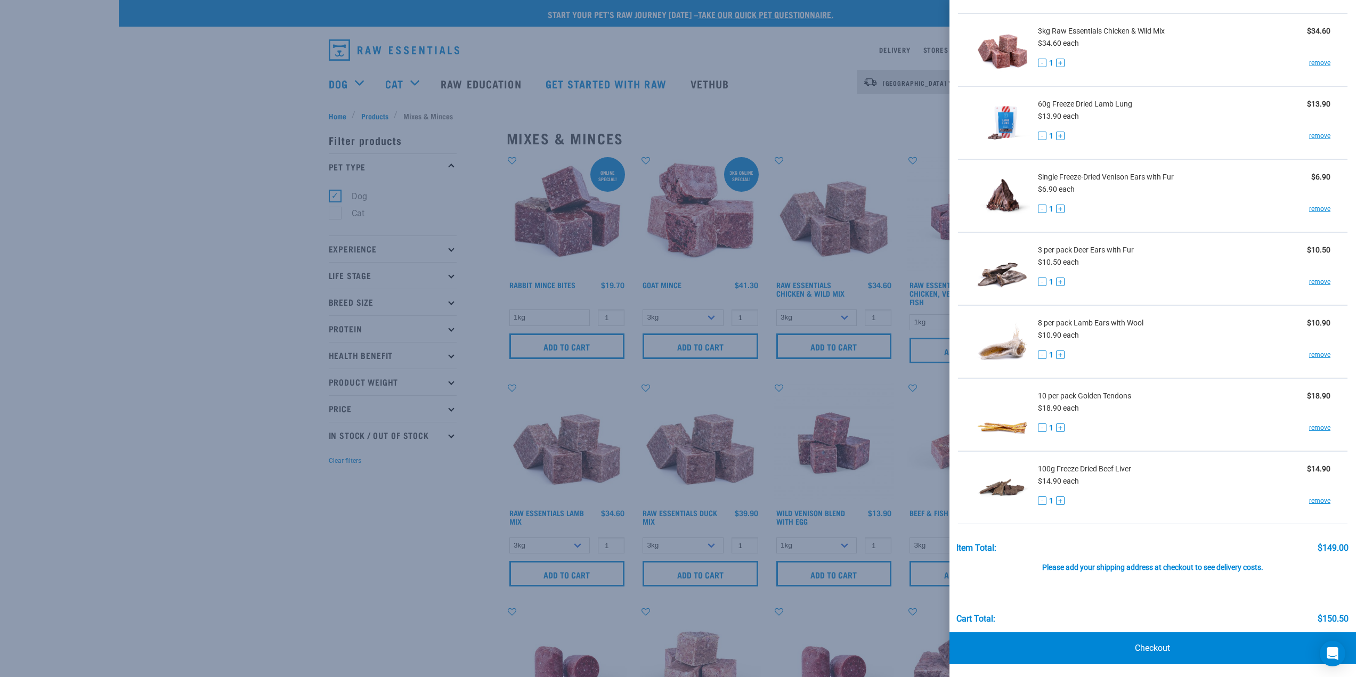
click at [385, 599] on div at bounding box center [678, 338] width 1356 height 677
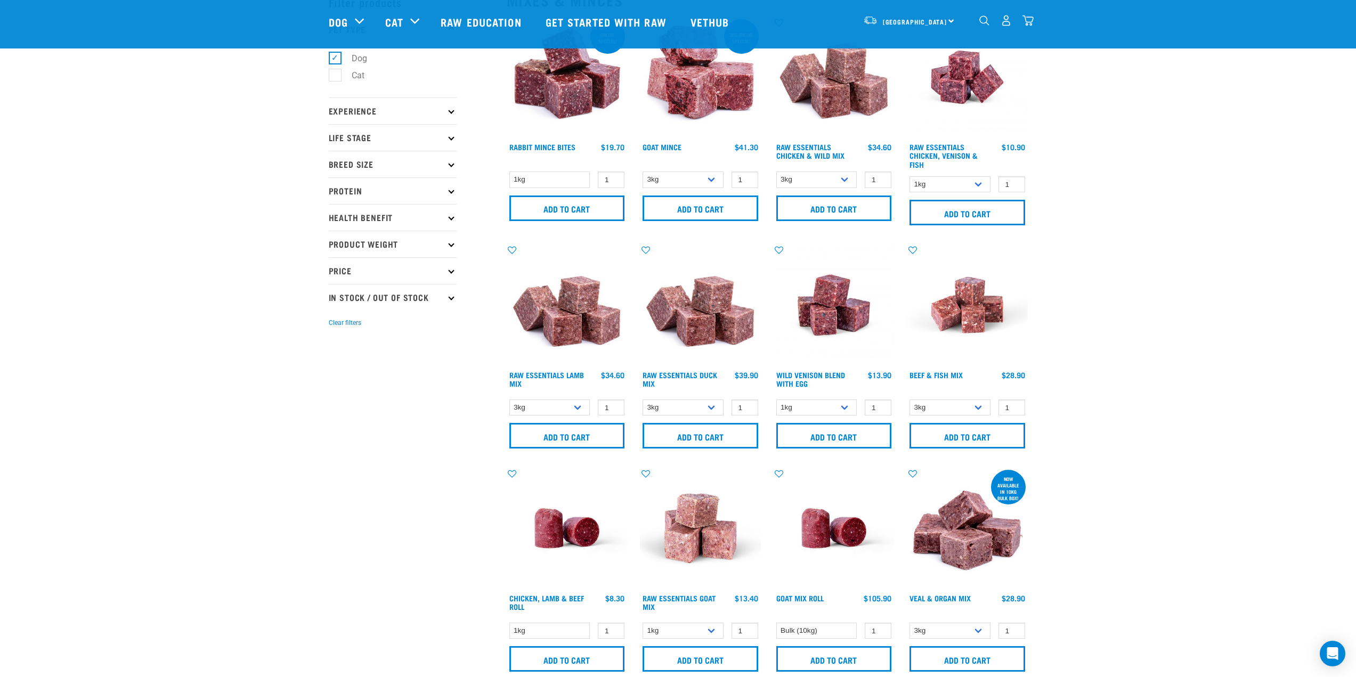
scroll to position [0, 0]
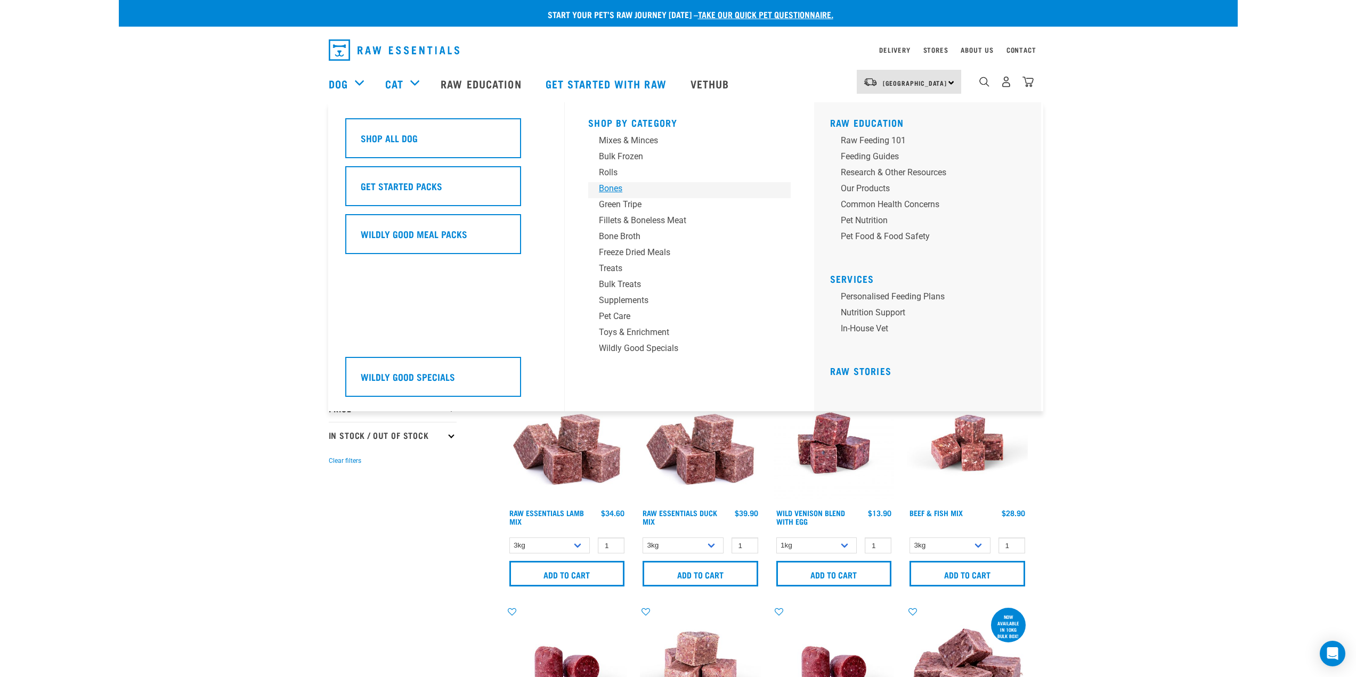
click at [605, 189] on div "Bones" at bounding box center [682, 188] width 166 height 13
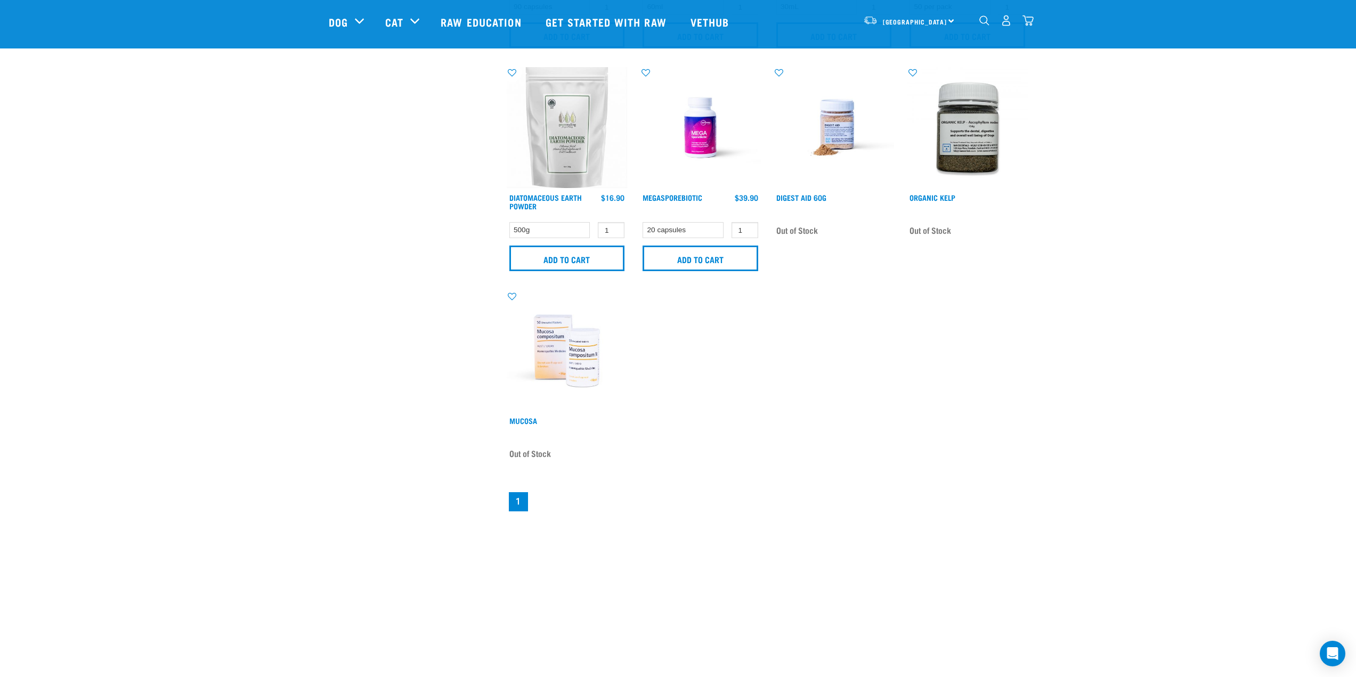
scroll to position [746, 0]
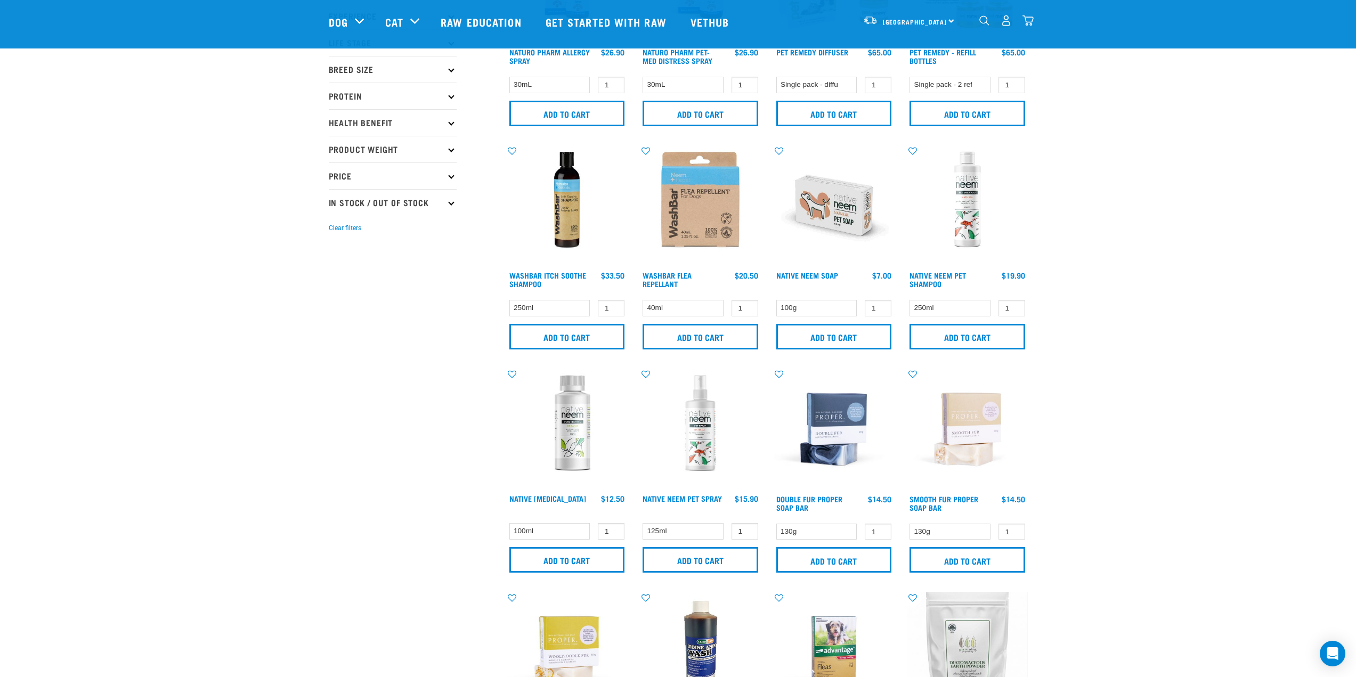
scroll to position [160, 0]
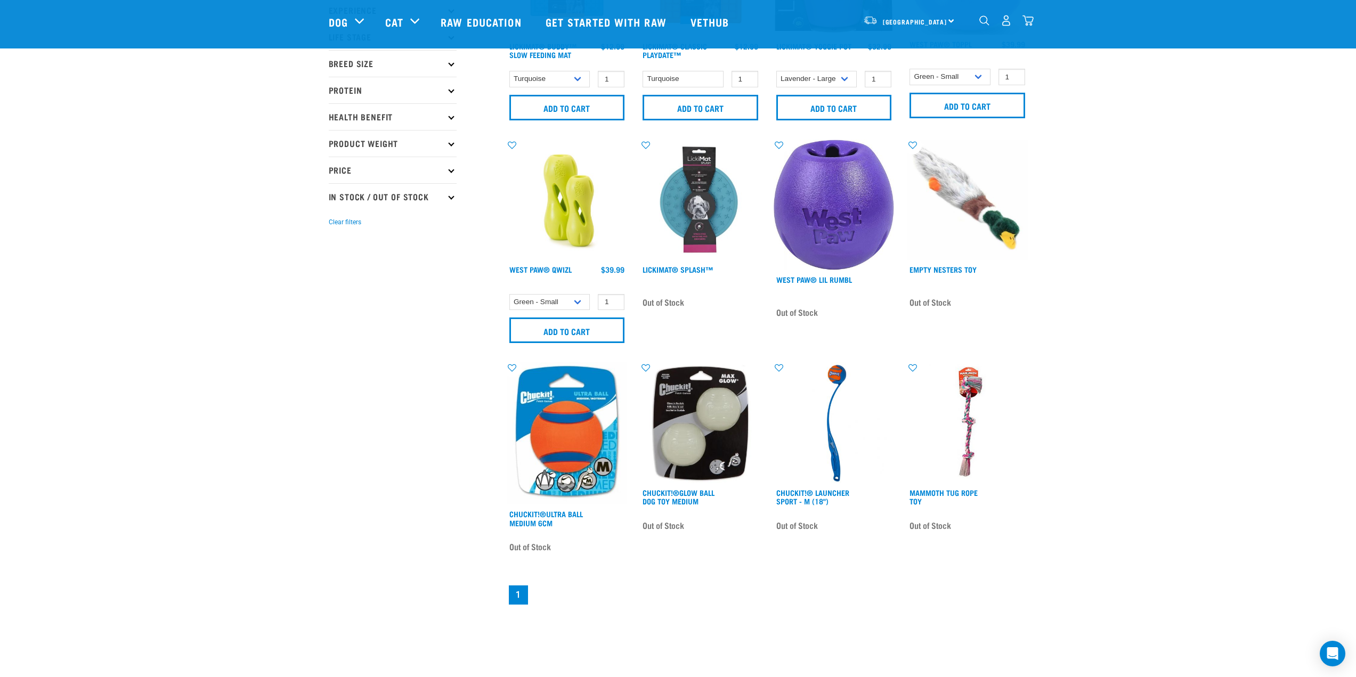
scroll to position [213, 0]
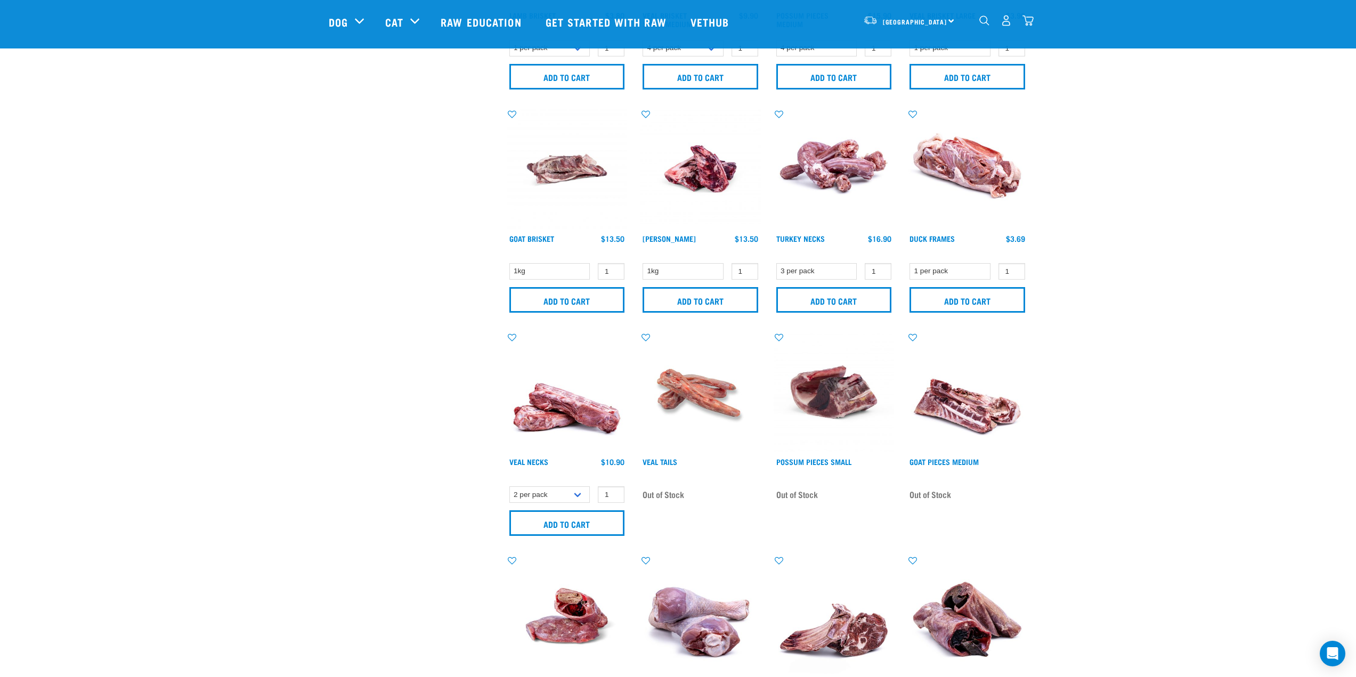
scroll to position [639, 0]
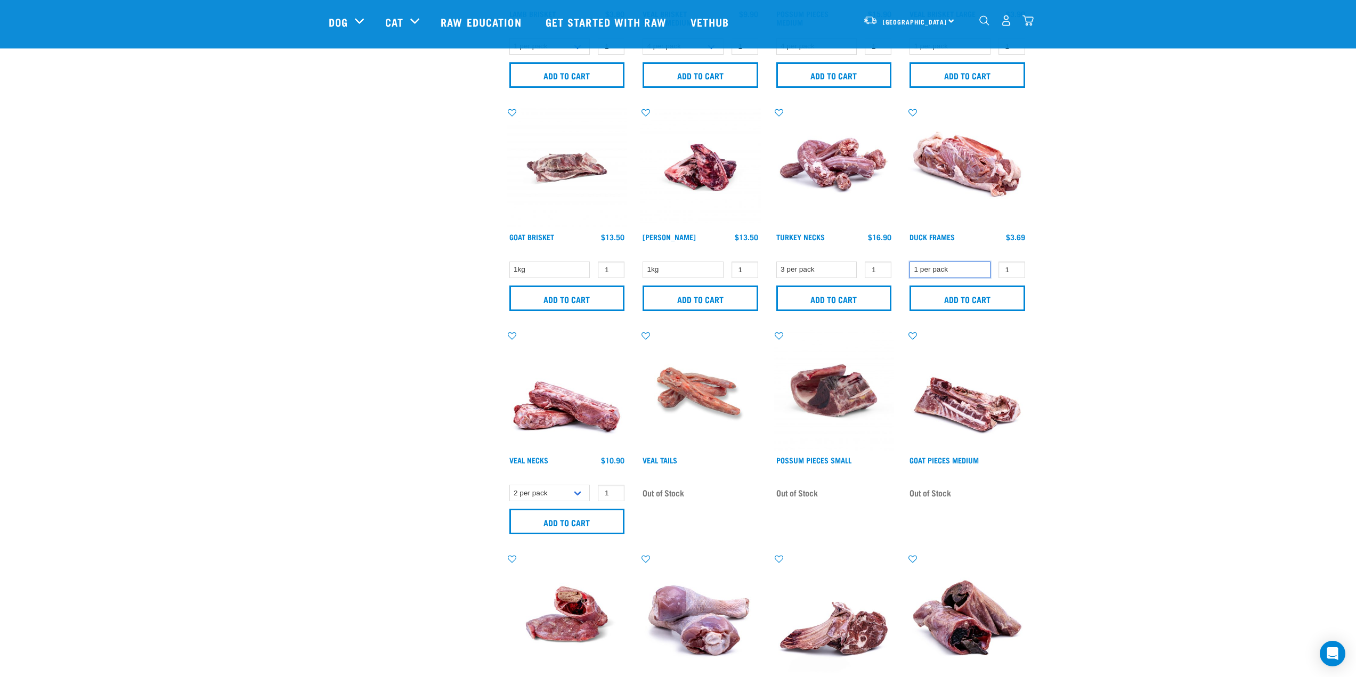
click at [952, 269] on select "1 per pack" at bounding box center [949, 270] width 81 height 17
click at [964, 293] on input "Add to cart" at bounding box center [967, 299] width 116 height 26
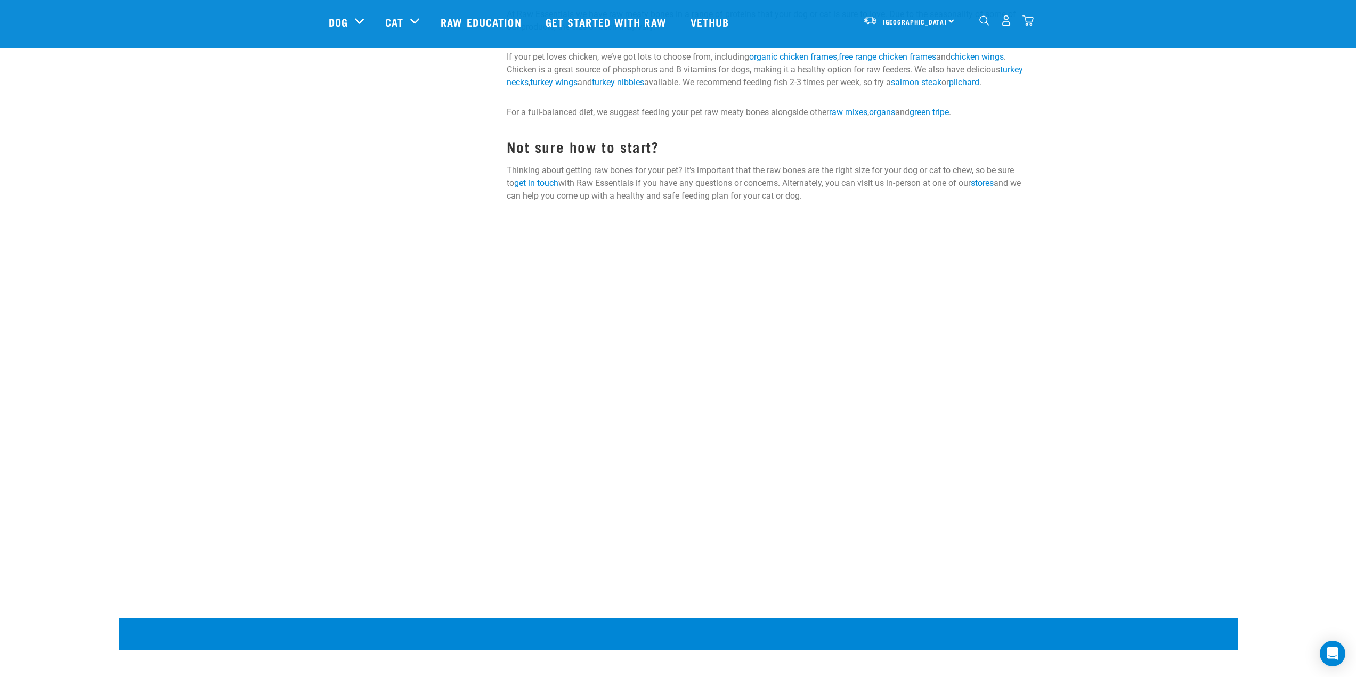
scroll to position [1665, 0]
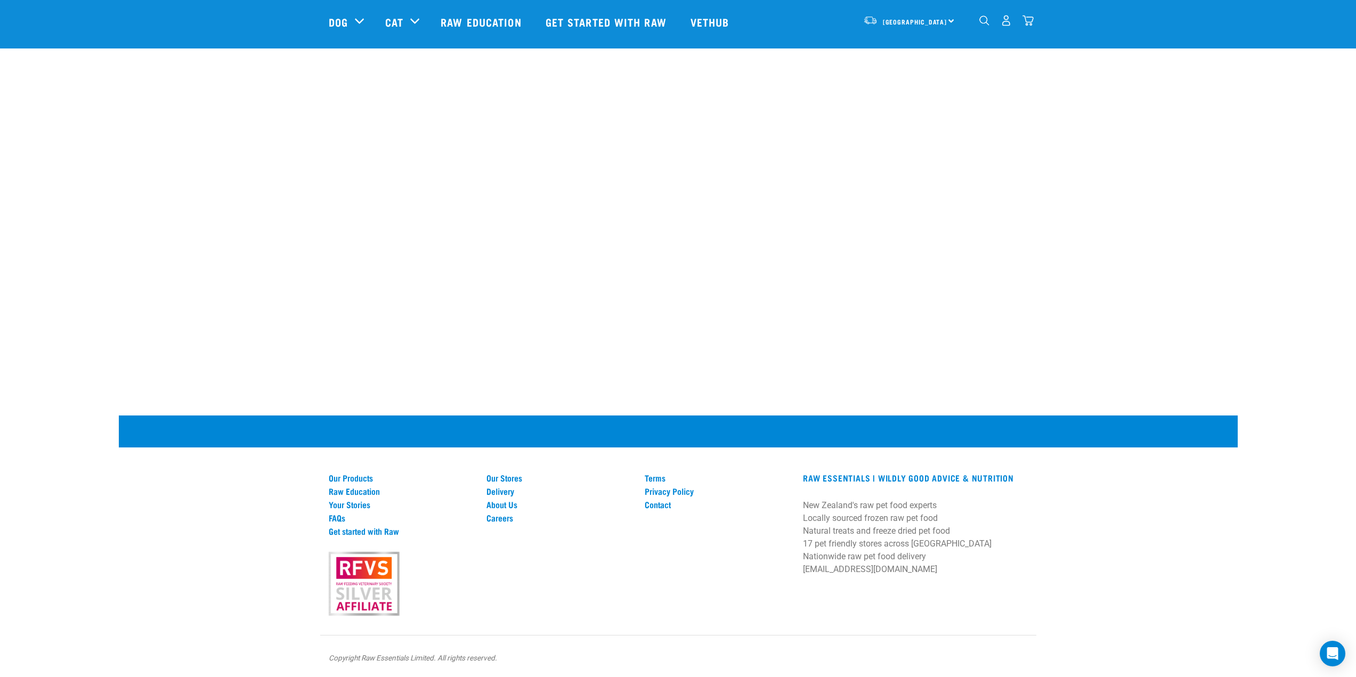
click at [1026, 21] on link "dropdown navigation" at bounding box center [1027, 23] width 11 height 5
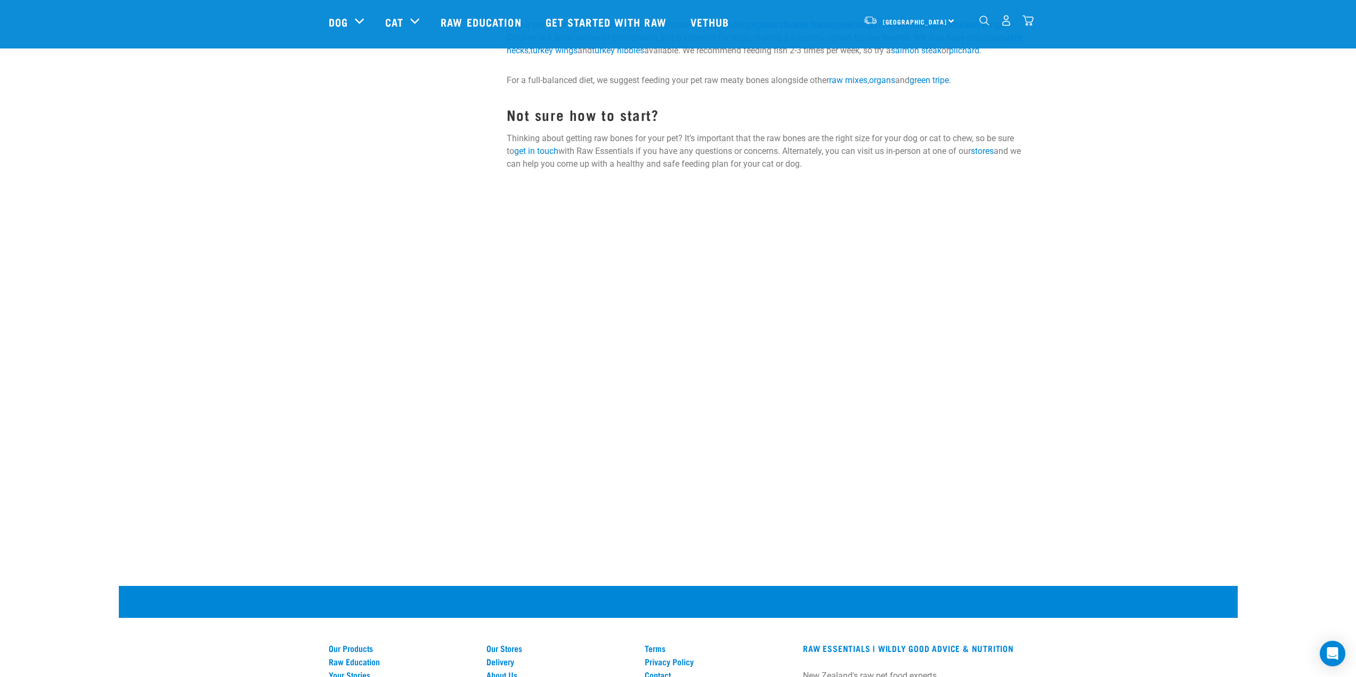
scroll to position [1452, 0]
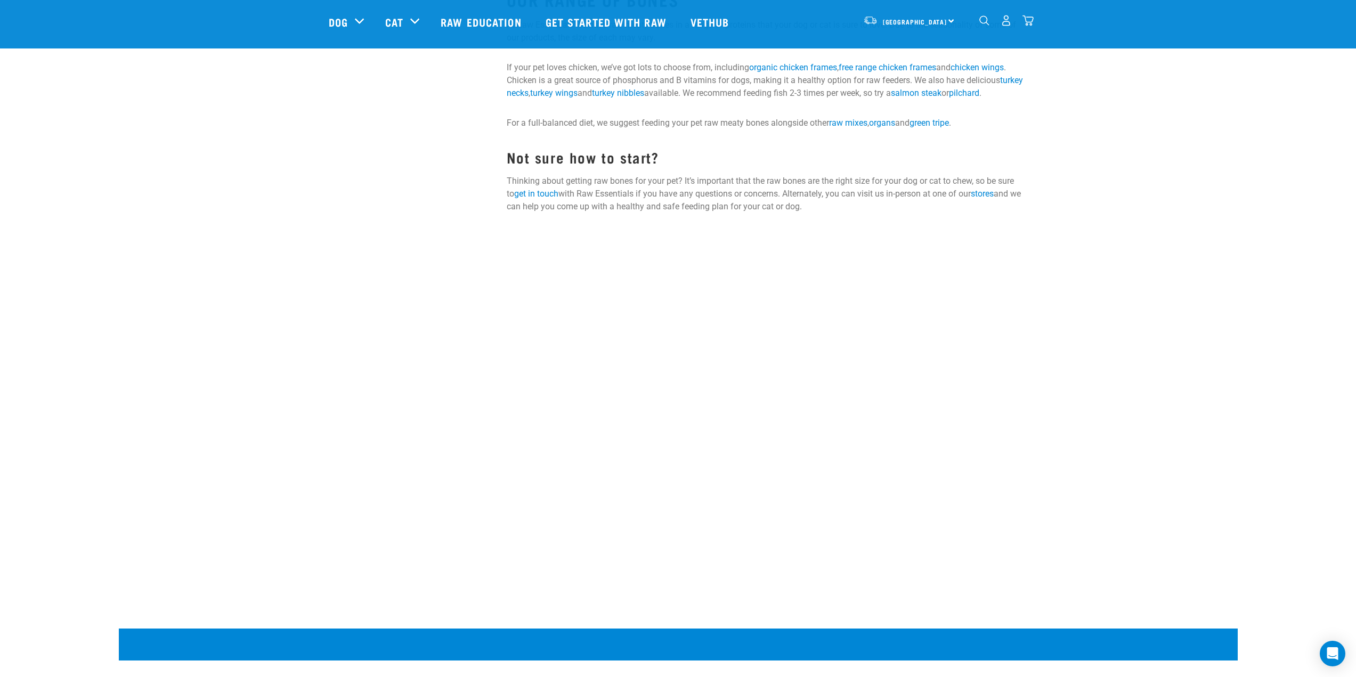
click at [1027, 23] on img "dropdown navigation" at bounding box center [1027, 20] width 11 height 11
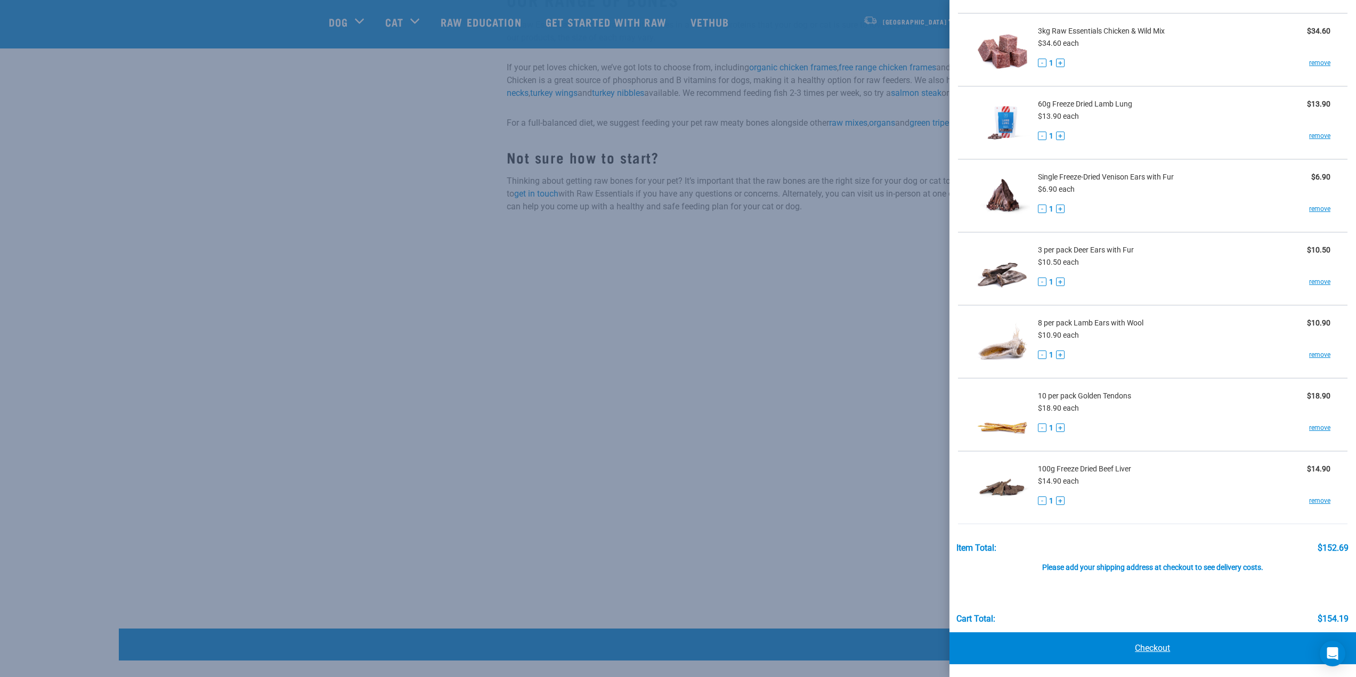
click at [1153, 641] on link "Checkout" at bounding box center [1152, 648] width 407 height 32
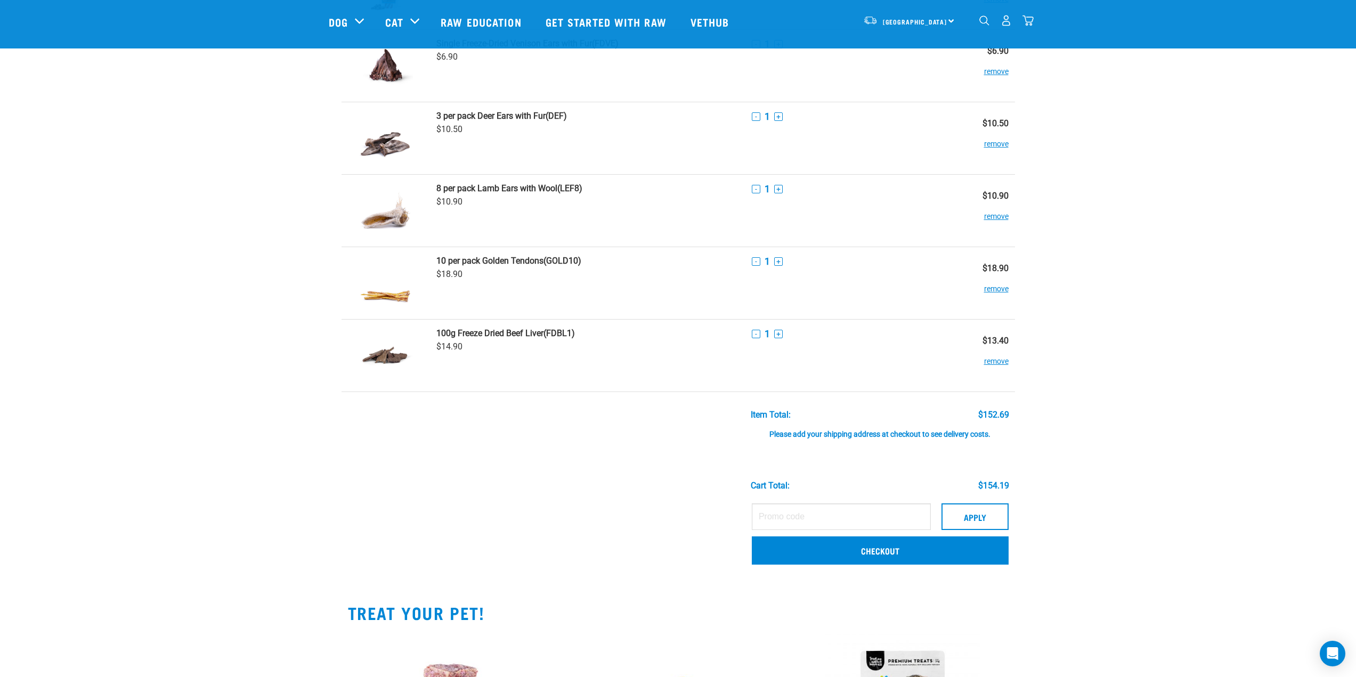
scroll to position [373, 0]
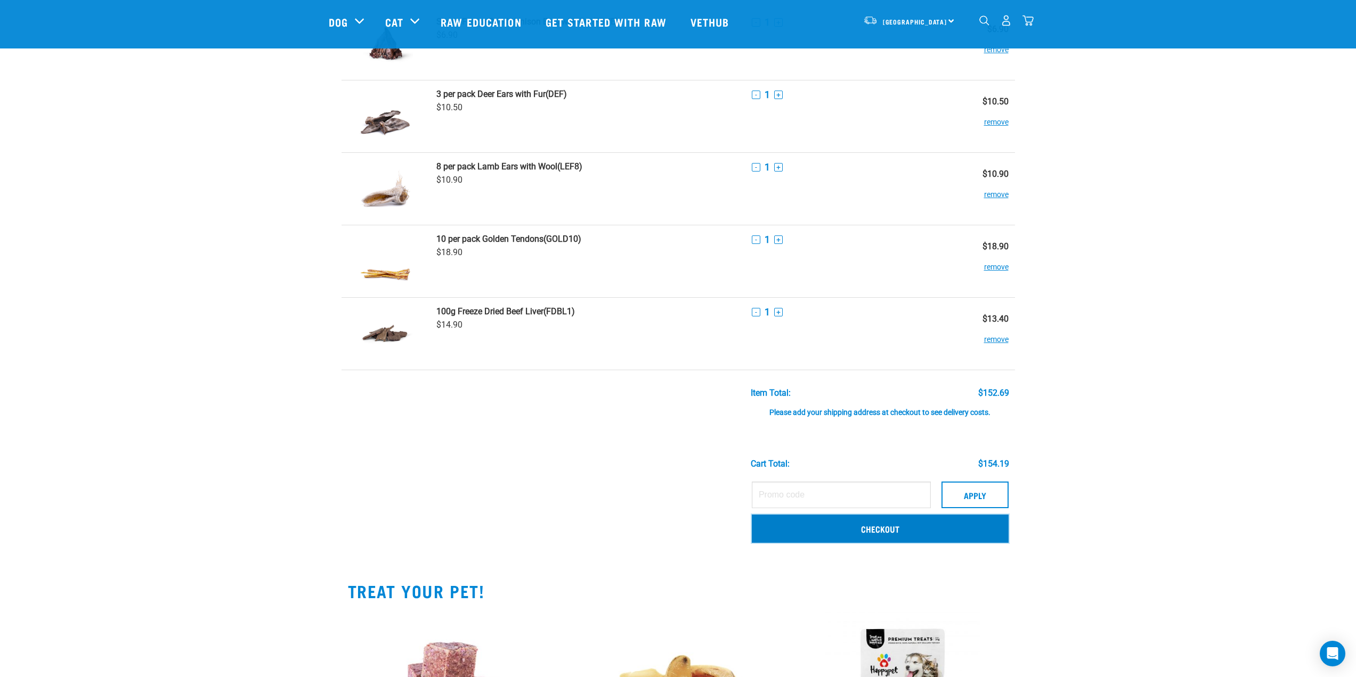
click at [845, 532] on link "Checkout" at bounding box center [880, 529] width 257 height 28
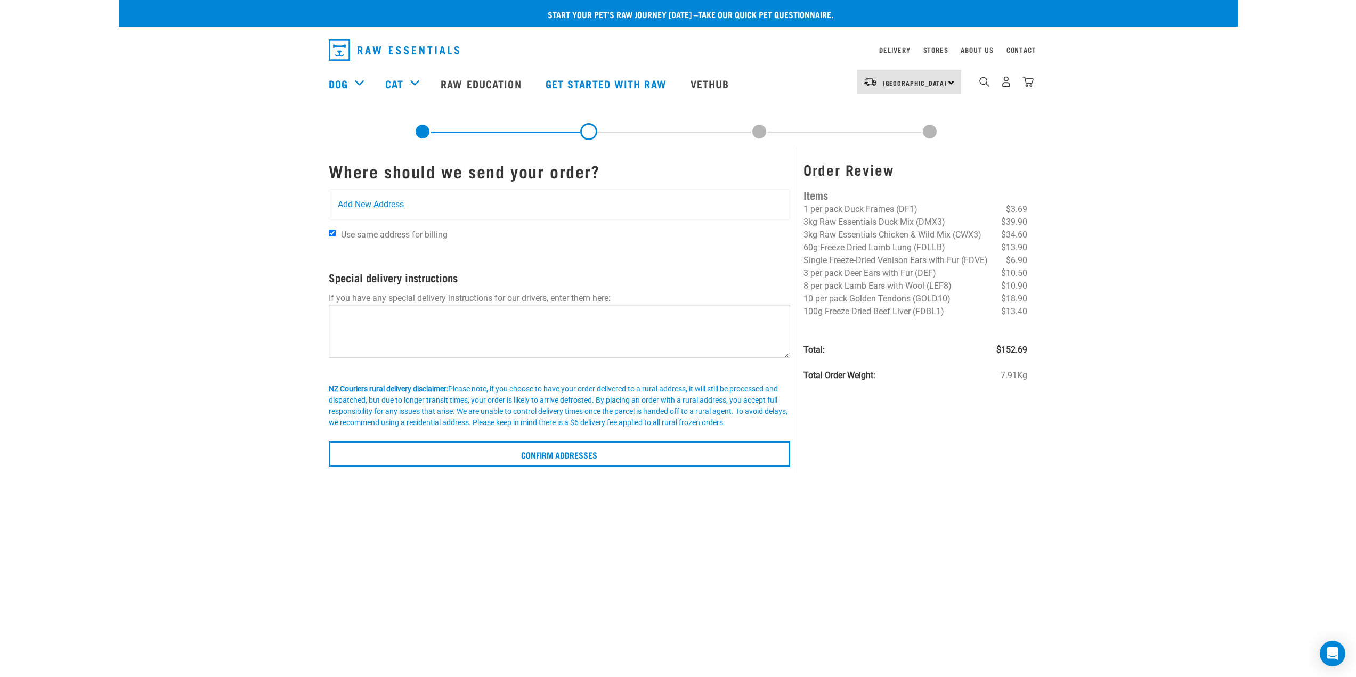
click at [426, 48] on img "dropdown navigation" at bounding box center [394, 49] width 131 height 21
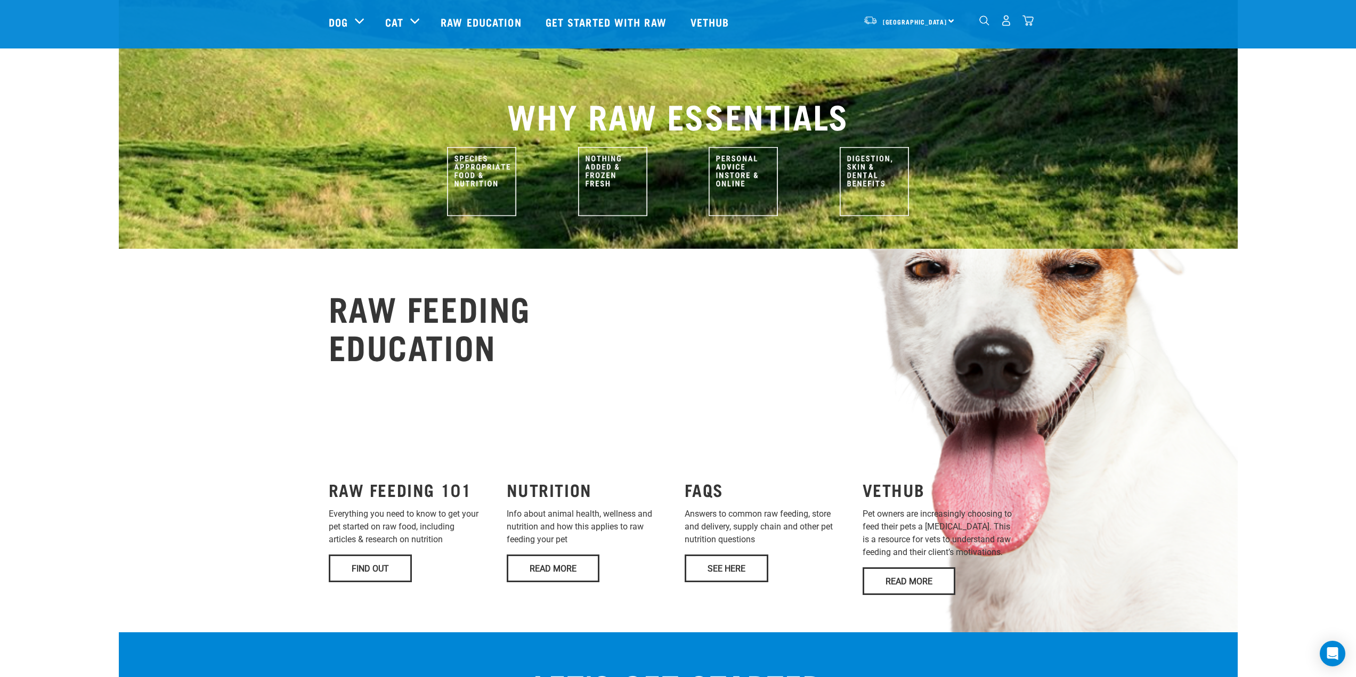
scroll to position [479, 0]
